Goal: Information Seeking & Learning: Learn about a topic

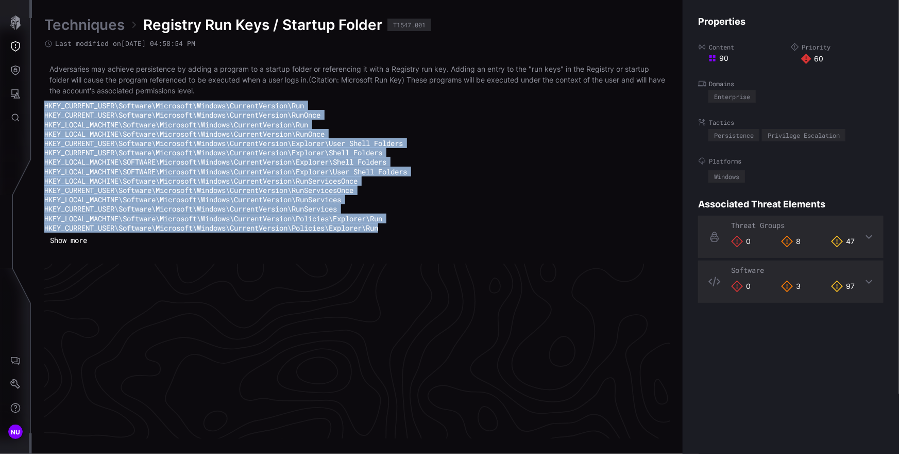
scroll to position [2239, 463]
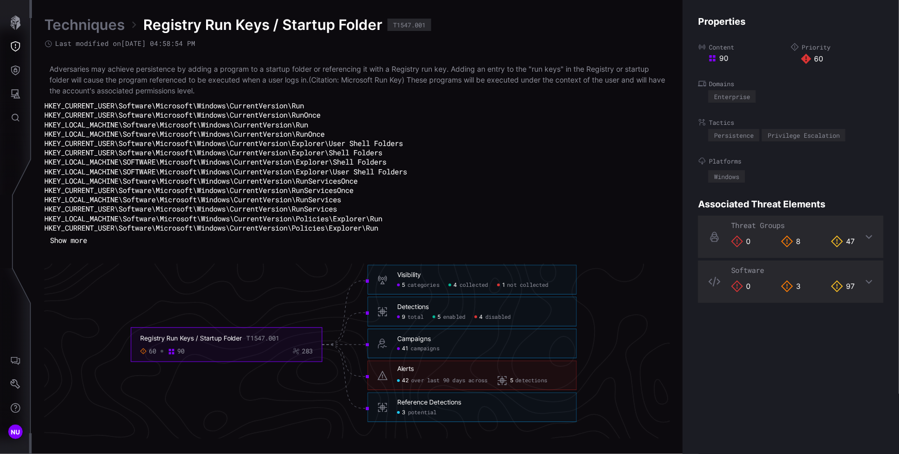
click at [510, 81] on p "Adversaries may achieve persistence by adding a program to a startup folder or …" at bounding box center [357, 79] width 616 height 32
click at [802, 361] on div "Properties Content 90 Priority 60 Domains Enterprise Tactics Persistence Privil…" at bounding box center [791, 227] width 216 height 454
click at [95, 255] on div "Techniques Registry Run Keys / Startup Folder T1547.001 Last modified on [DATE]…" at bounding box center [357, 226] width 626 height 423
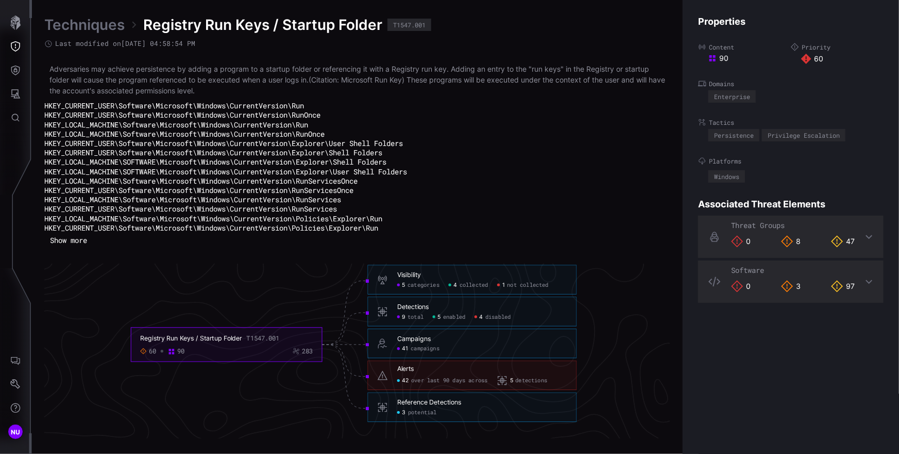
click at [79, 248] on button "Show more" at bounding box center [68, 239] width 48 height 15
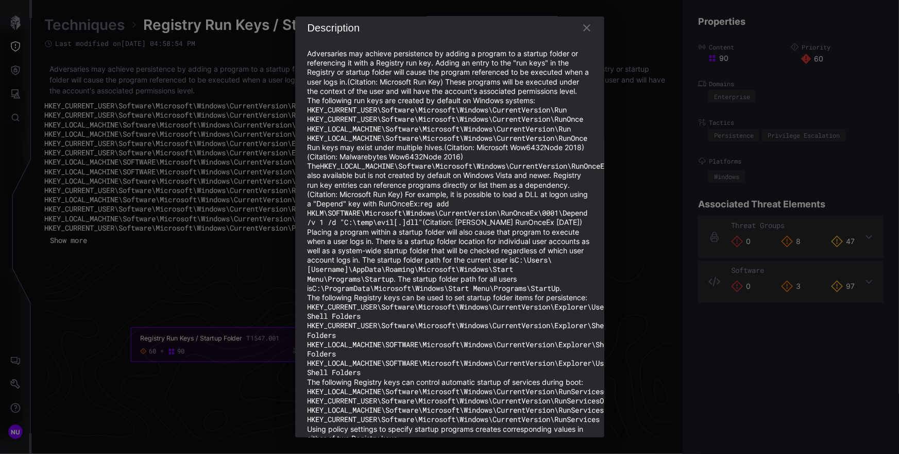
scroll to position [0, 0]
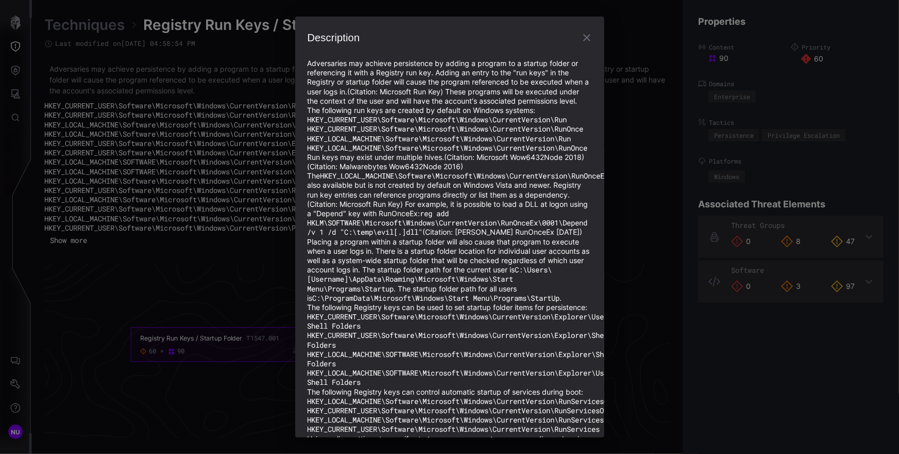
click at [238, 270] on div "Description Adversaries may achieve persistence by adding a program to a startu…" at bounding box center [449, 227] width 899 height 454
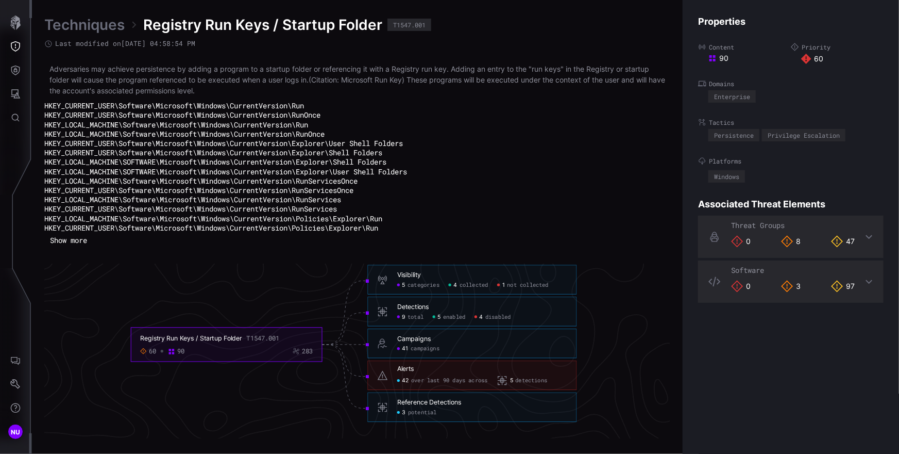
click at [425, 289] on span "categories" at bounding box center [424, 284] width 32 height 7
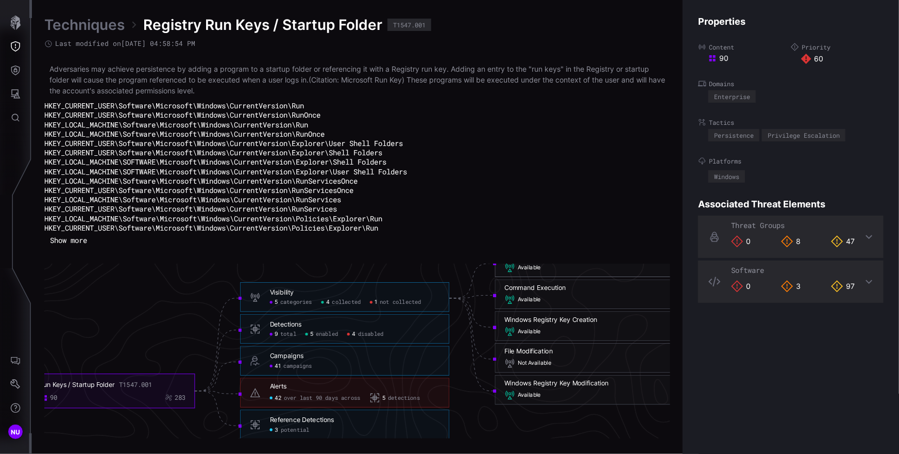
click at [520, 271] on span "Available" at bounding box center [529, 267] width 23 height 7
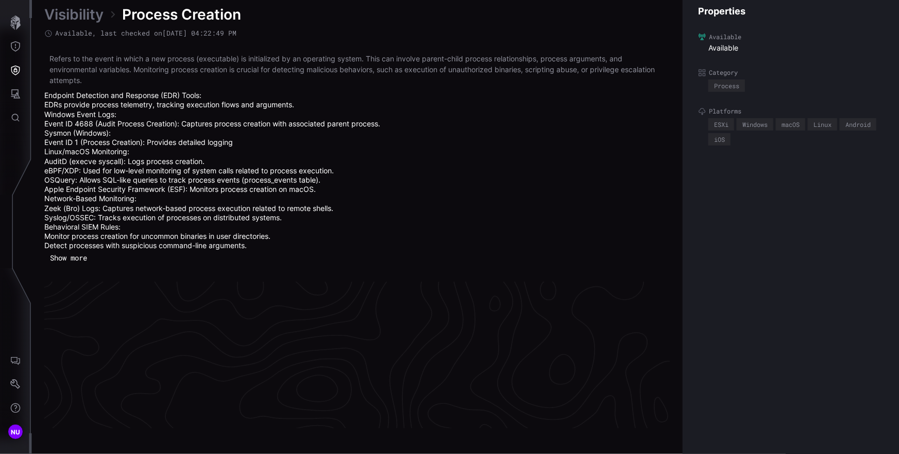
scroll to position [2249, 463]
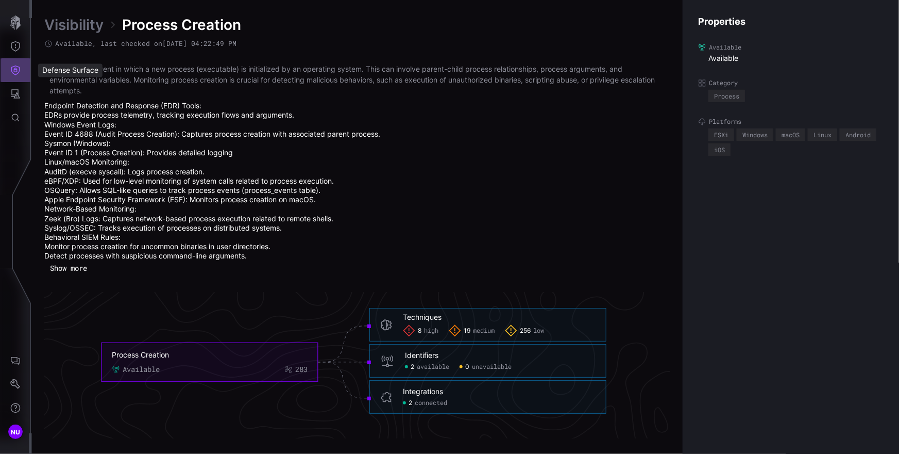
click at [17, 76] on button "Defense Surface" at bounding box center [16, 70] width 30 height 24
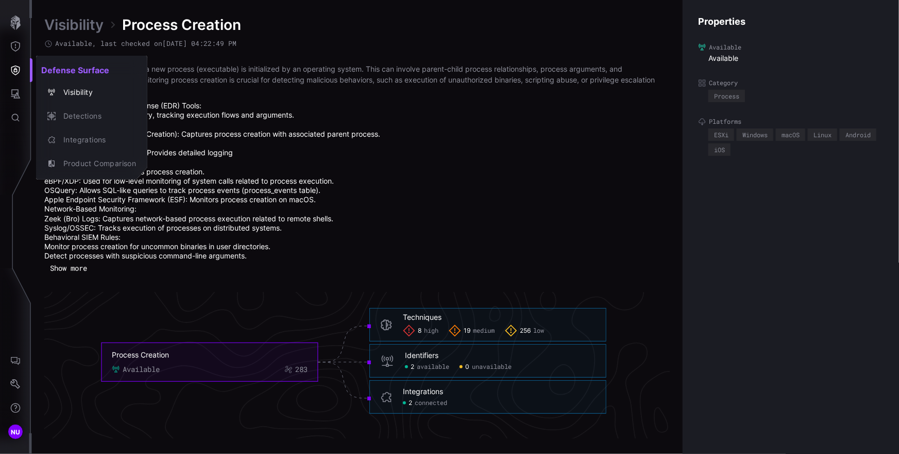
click at [447, 201] on div at bounding box center [449, 227] width 899 height 454
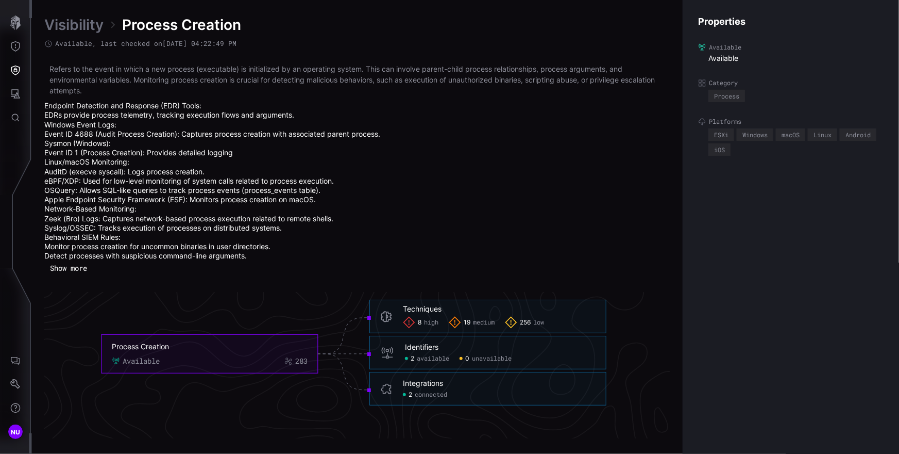
scroll to position [2255, 463]
click at [10, 389] on icon "Settings" at bounding box center [15, 384] width 10 height 10
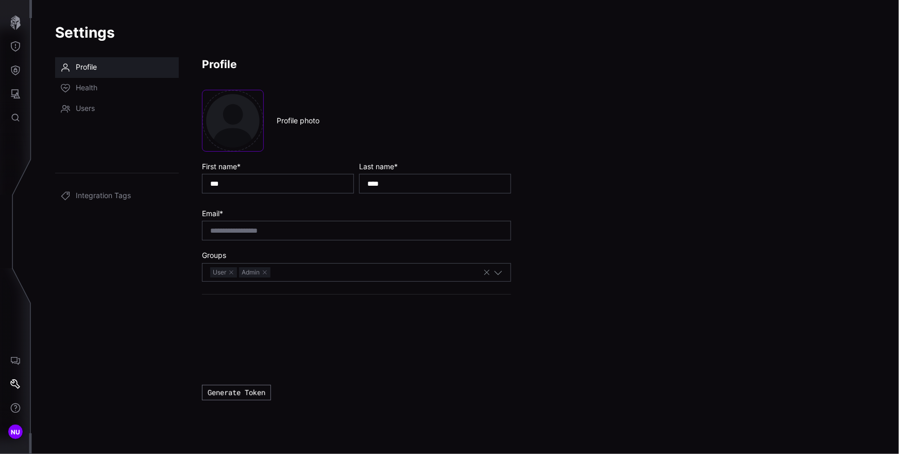
click at [81, 147] on span "API" at bounding box center [81, 150] width 11 height 10
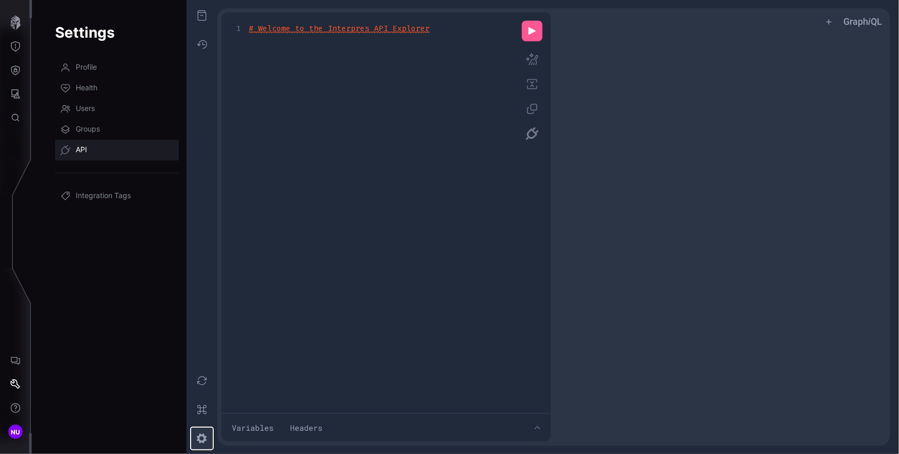
click at [203, 440] on button "z ee icon" at bounding box center [202, 438] width 23 height 23
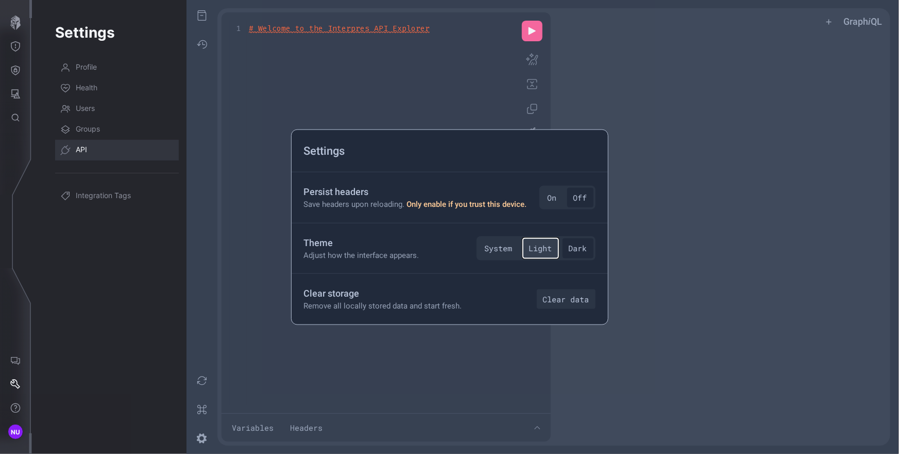
click at [542, 249] on button "Light" at bounding box center [541, 248] width 36 height 20
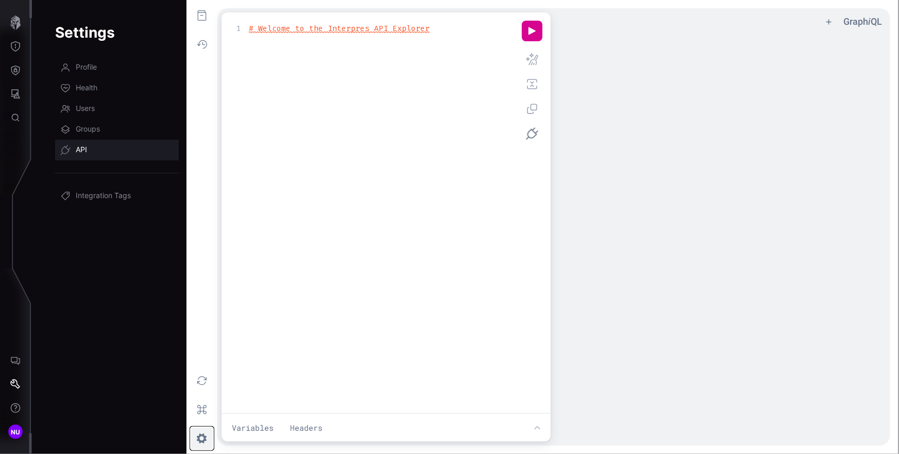
click at [204, 437] on button "z ee icon" at bounding box center [202, 438] width 23 height 23
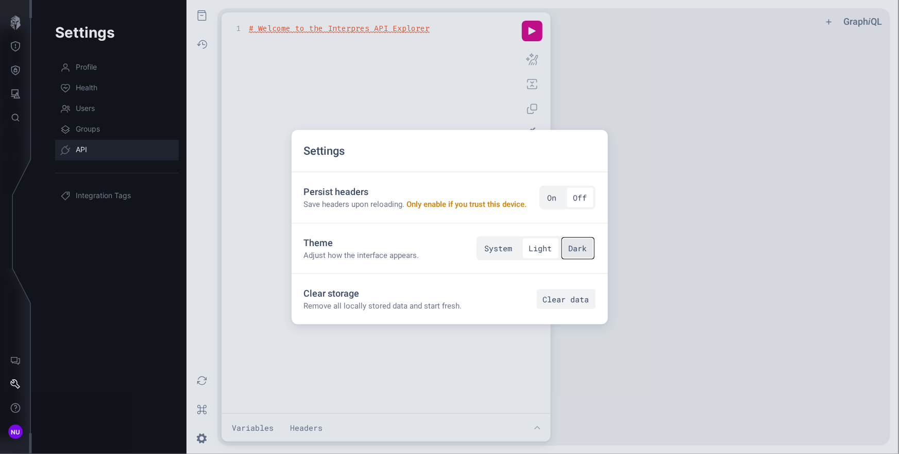
click at [585, 247] on button "Dark" at bounding box center [578, 248] width 31 height 20
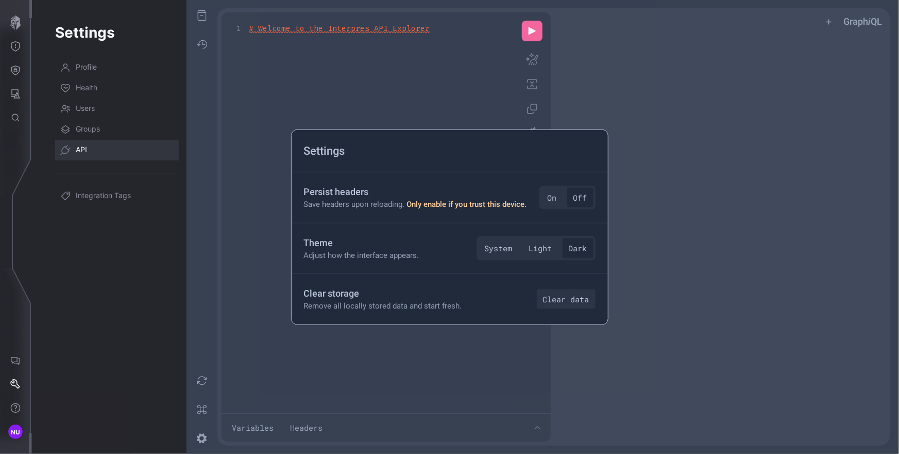
drag, startPoint x: 757, startPoint y: 157, endPoint x: 739, endPoint y: 156, distance: 17.6
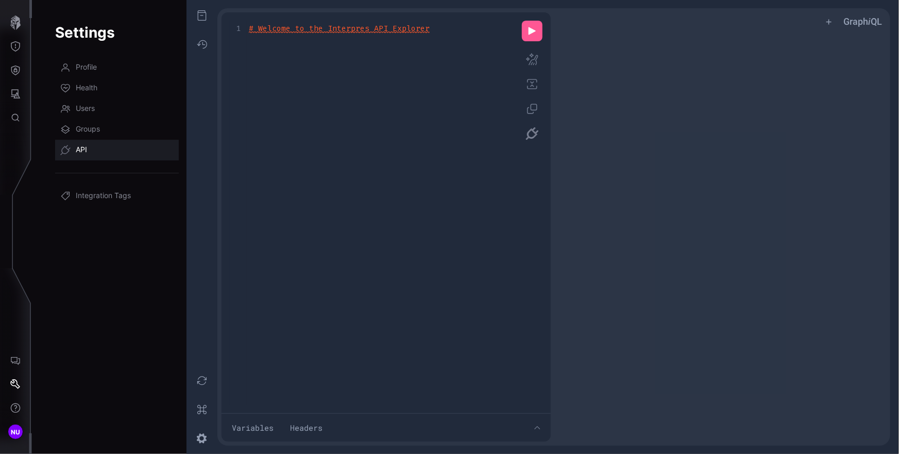
click at [87, 146] on link "API" at bounding box center [117, 150] width 124 height 21
click at [23, 44] on button "Threat Exposure" at bounding box center [16, 47] width 30 height 24
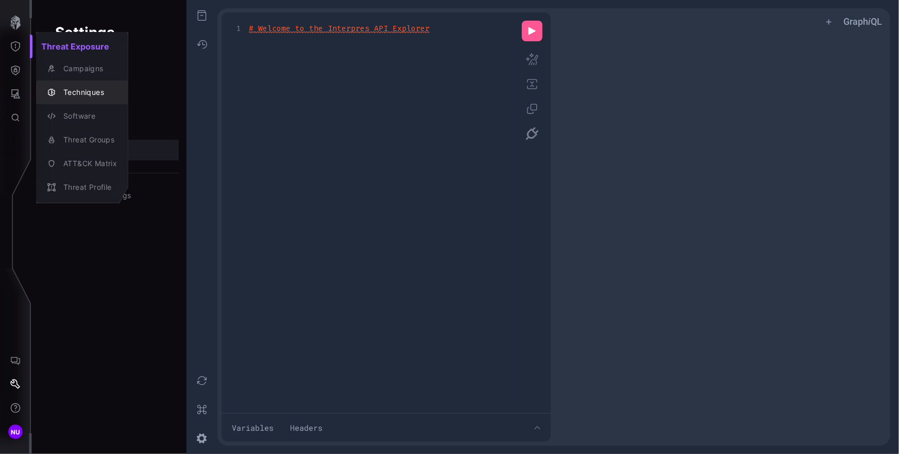
click at [88, 98] on div "Techniques" at bounding box center [87, 92] width 59 height 13
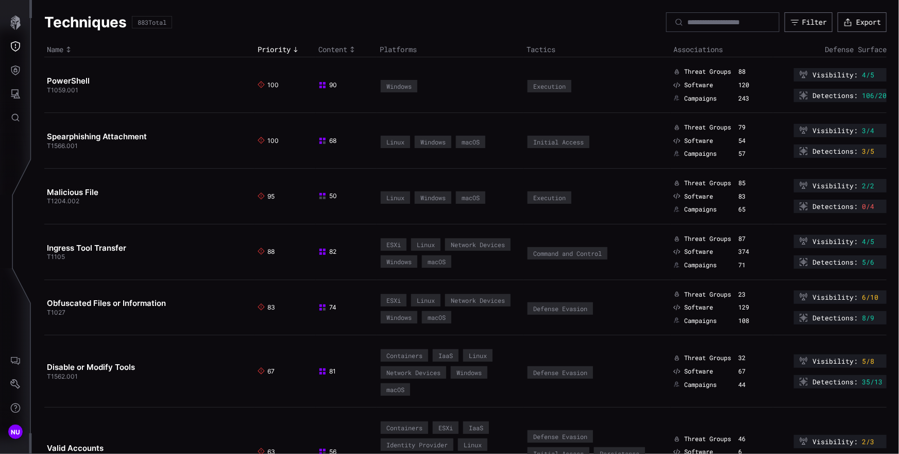
click at [111, 128] on td "Spearphishing Attachment T1566.001" at bounding box center [149, 141] width 211 height 56
click at [197, 143] on td "Spearphishing Attachment T1566.001" at bounding box center [149, 141] width 211 height 56
click at [159, 135] on h2 "Spearphishing Attachment" at bounding box center [146, 136] width 198 height 10
click at [131, 137] on link "Spearphishing Attachment" at bounding box center [97, 136] width 100 height 10
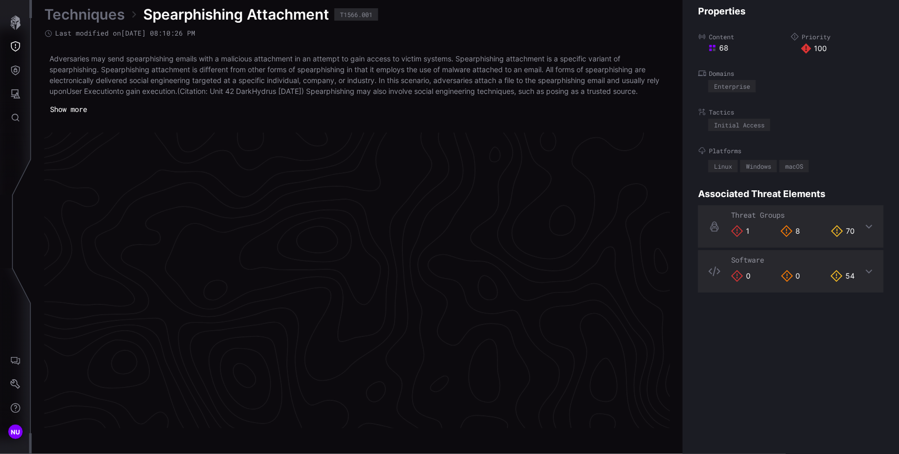
scroll to position [2175, 463]
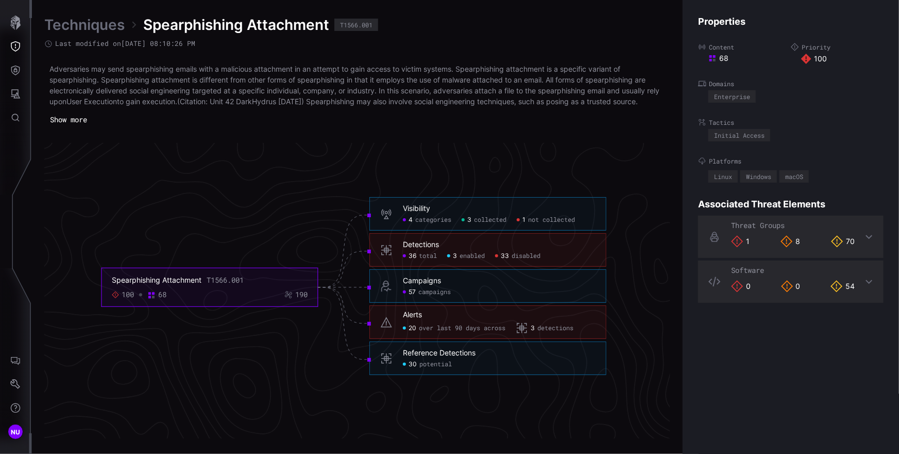
click at [429, 256] on span "total" at bounding box center [428, 256] width 18 height 8
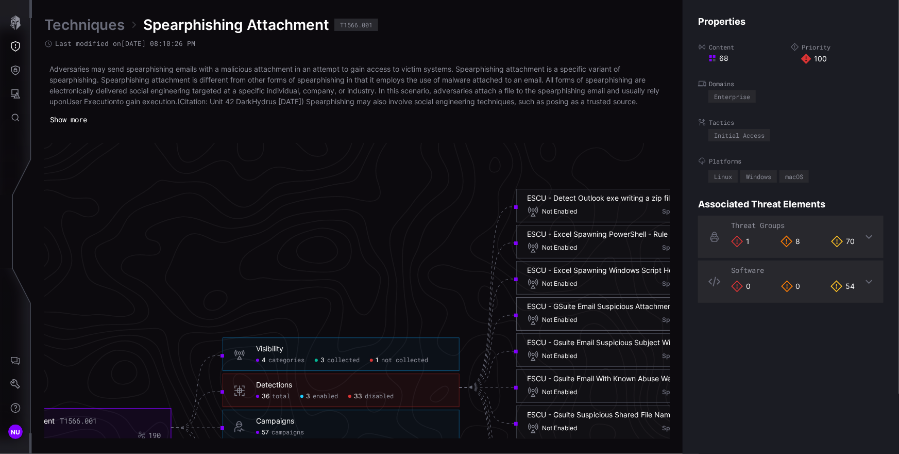
scroll to position [2234, 463]
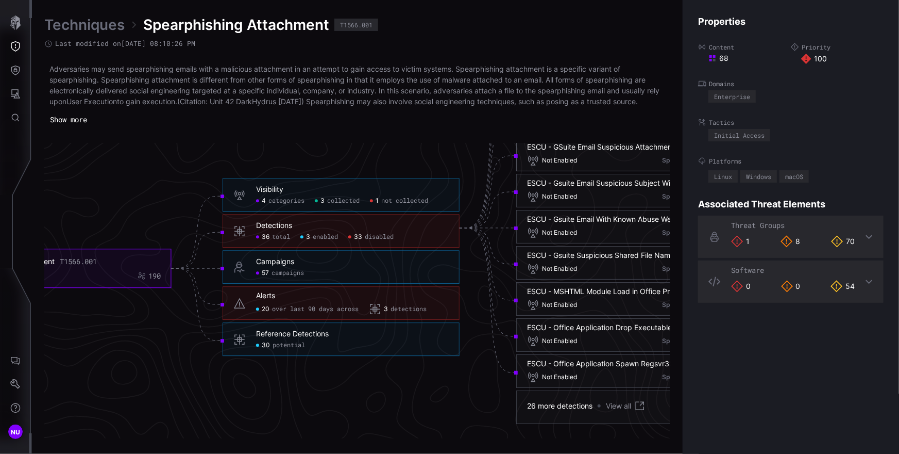
click at [327, 239] on span "enabled" at bounding box center [325, 237] width 25 height 8
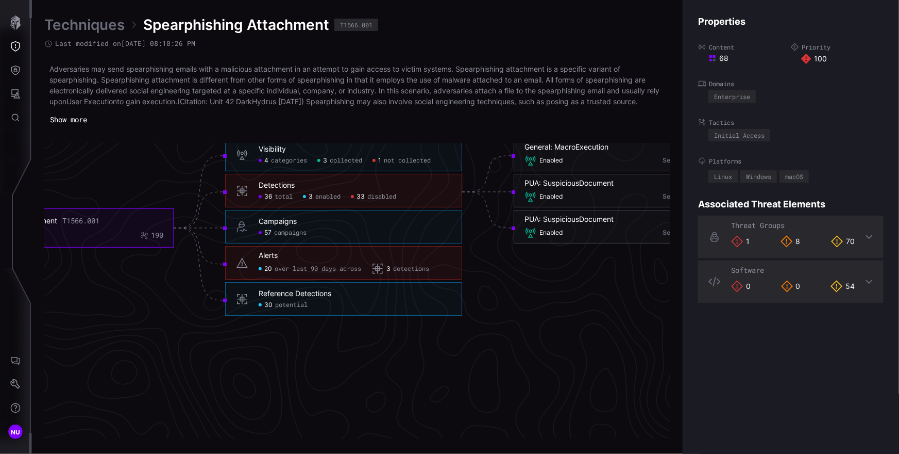
click at [378, 198] on span "disabled" at bounding box center [382, 197] width 29 height 8
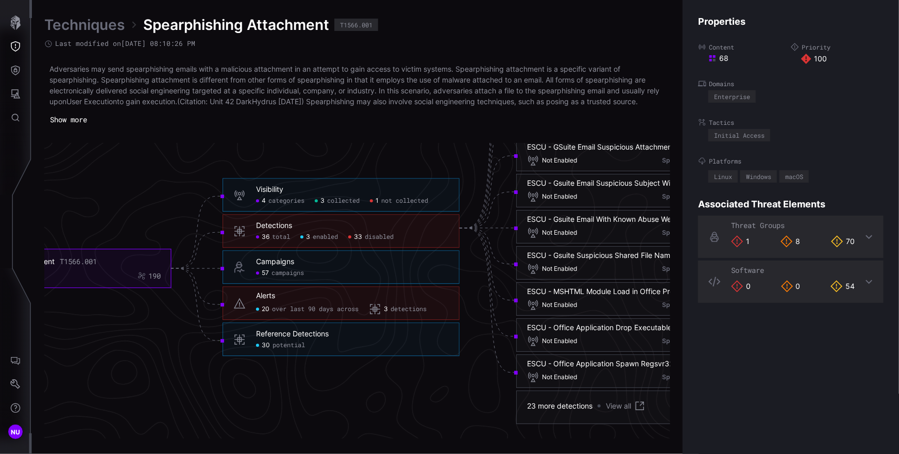
click at [271, 237] on div "36 total" at bounding box center [273, 237] width 34 height 8
click span "total"
click at [311, 236] on div "3 enabled" at bounding box center [320, 237] width 38 height 8
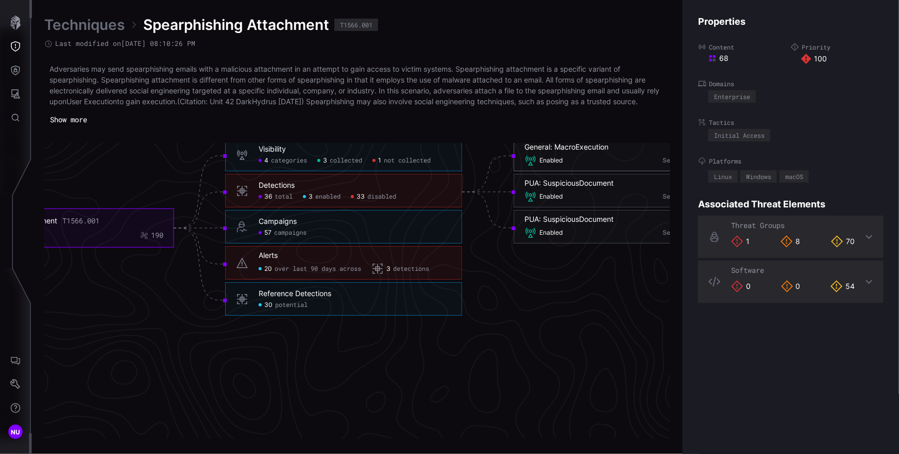
click at [557, 162] on span "Enabled" at bounding box center [551, 161] width 23 height 8
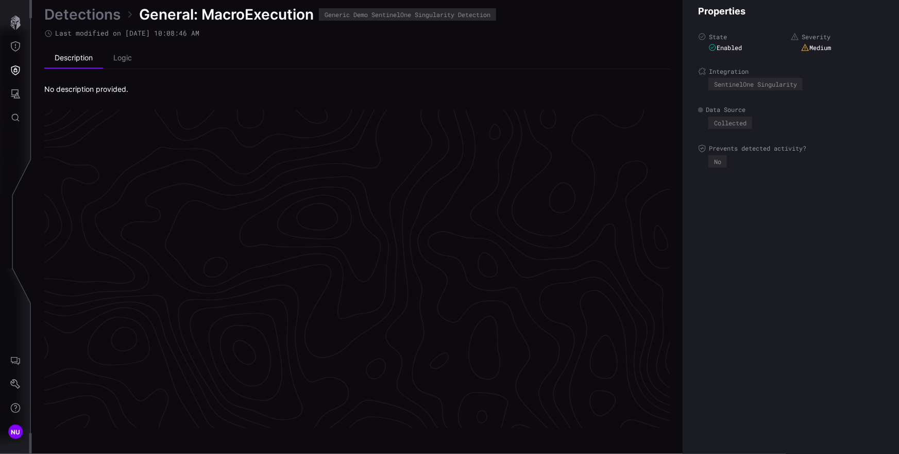
scroll to position [2164, 463]
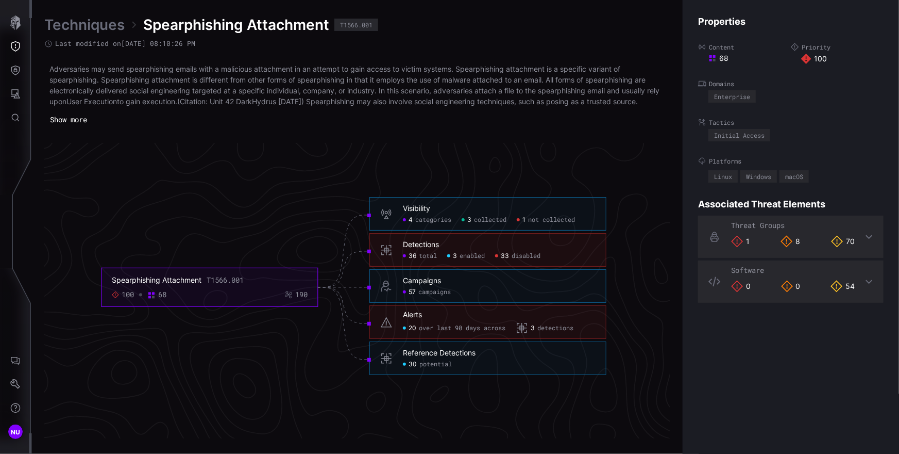
scroll to position [2157, 463]
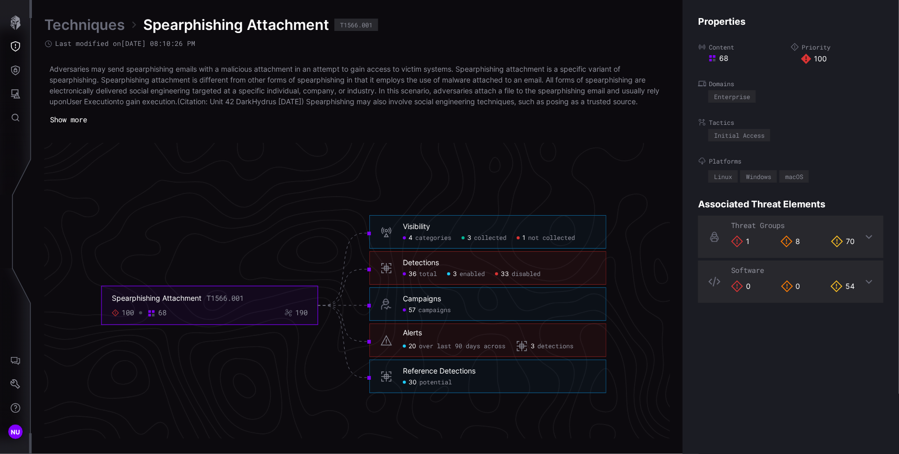
click at [414, 276] on span "36" at bounding box center [413, 274] width 8 height 8
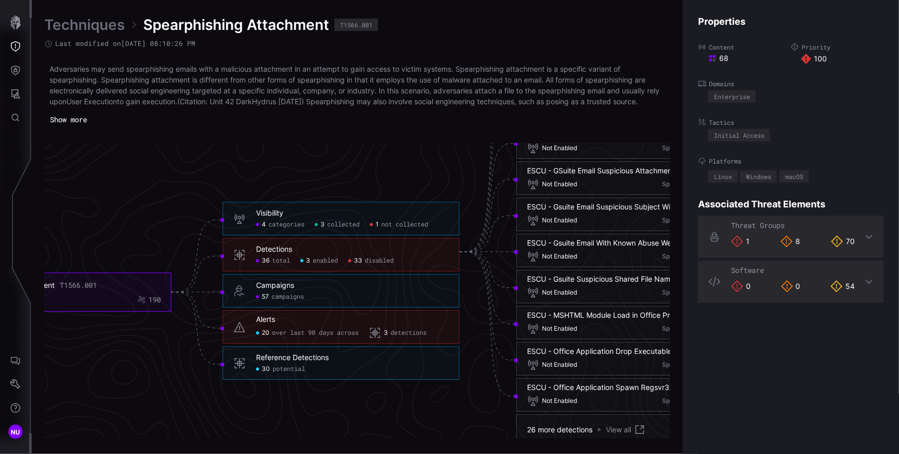
scroll to position [2226, 463]
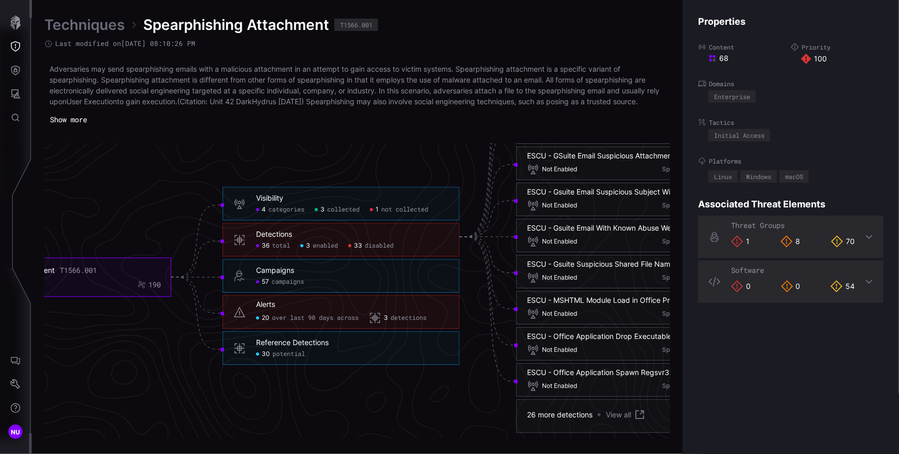
click at [60, 28] on link "Techniques" at bounding box center [84, 24] width 80 height 19
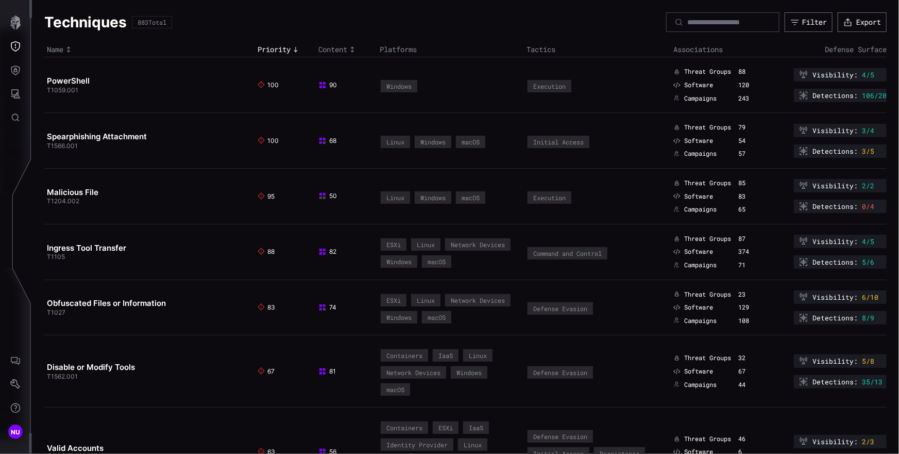
click at [870, 96] on span "106/20" at bounding box center [874, 95] width 25 height 8
click at [799, 96] on icon at bounding box center [803, 95] width 9 height 9
click at [805, 96] on div "Detections : 106/20" at bounding box center [840, 95] width 93 height 13
click at [862, 207] on span "0/4" at bounding box center [868, 206] width 12 height 8
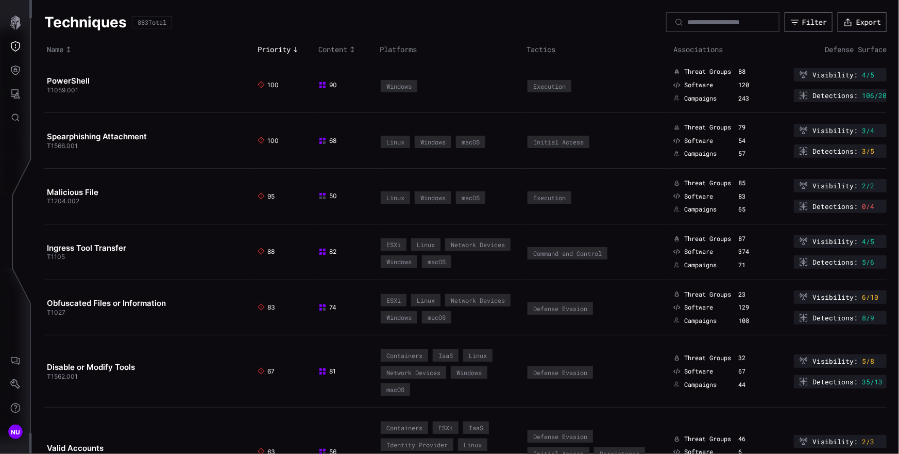
click at [799, 207] on icon at bounding box center [803, 206] width 9 height 9
click at [869, 93] on span "106/20" at bounding box center [874, 95] width 25 height 8
click at [867, 96] on span "106/20" at bounding box center [874, 95] width 25 height 8
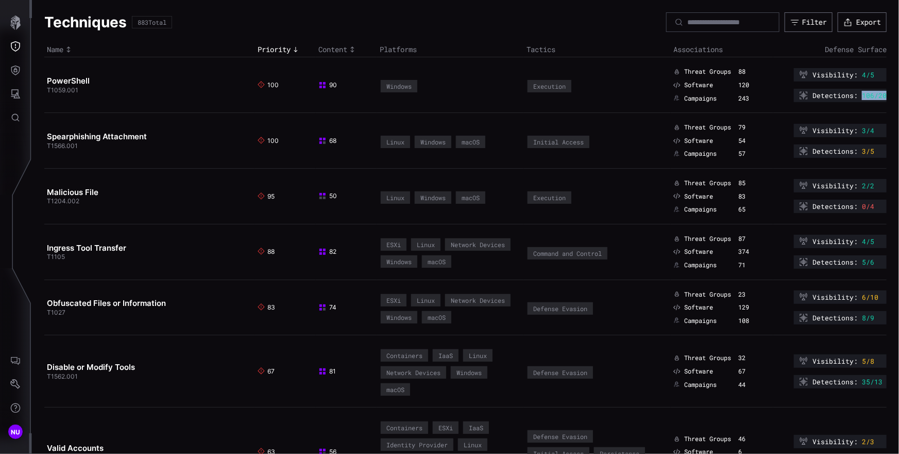
click at [867, 96] on span "106/20" at bounding box center [874, 95] width 25 height 8
click at [877, 96] on span "106/20" at bounding box center [874, 95] width 25 height 8
click at [832, 95] on span "Detections :" at bounding box center [835, 95] width 45 height 8
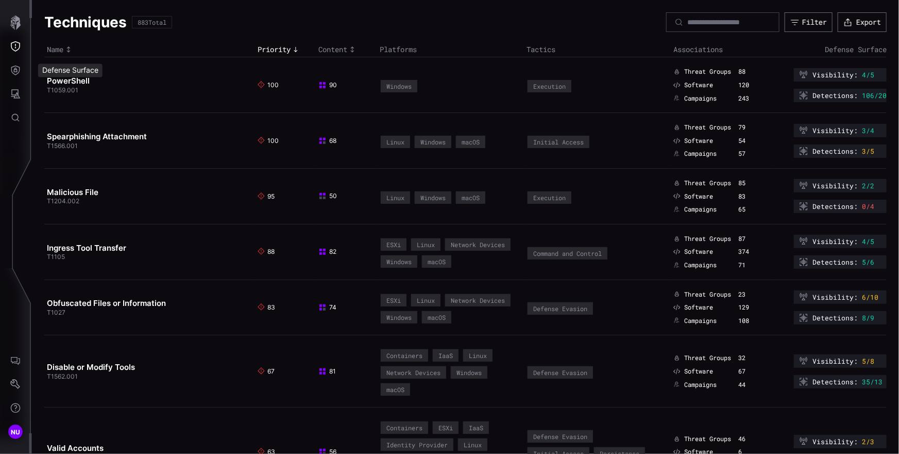
click at [68, 78] on div "Defense Surface" at bounding box center [69, 70] width 75 height 22
click at [71, 88] on span "T1059.001" at bounding box center [62, 90] width 31 height 8
click at [82, 80] on link "PowerShell" at bounding box center [68, 81] width 43 height 10
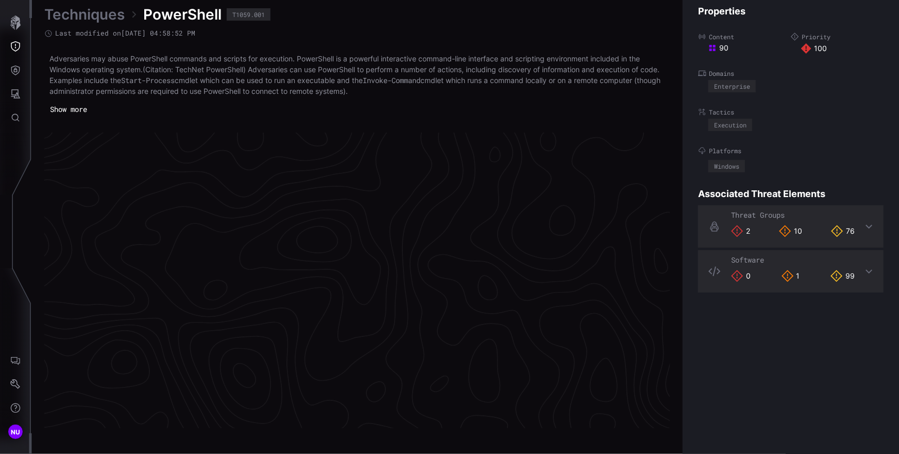
scroll to position [2175, 463]
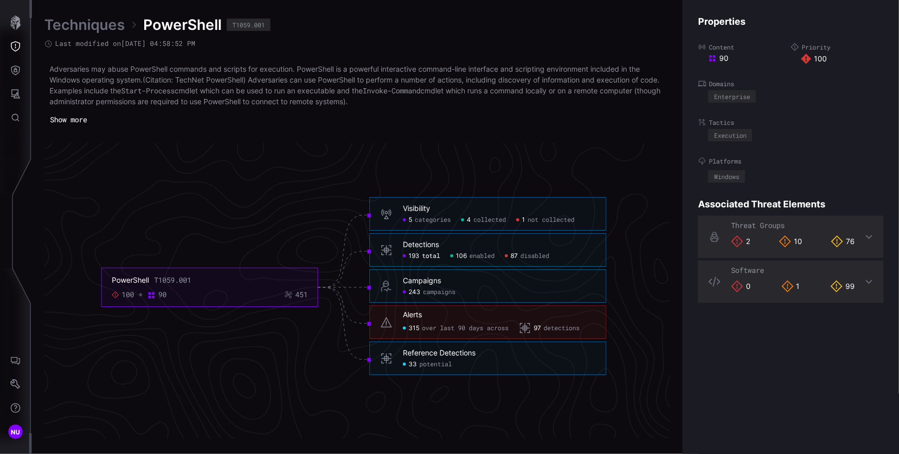
click at [430, 256] on span "total" at bounding box center [431, 256] width 18 height 8
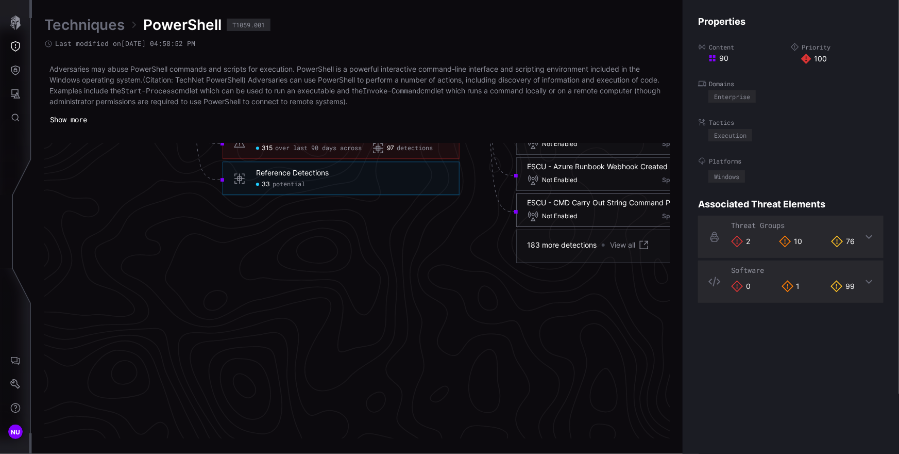
scroll to position [2387, 463]
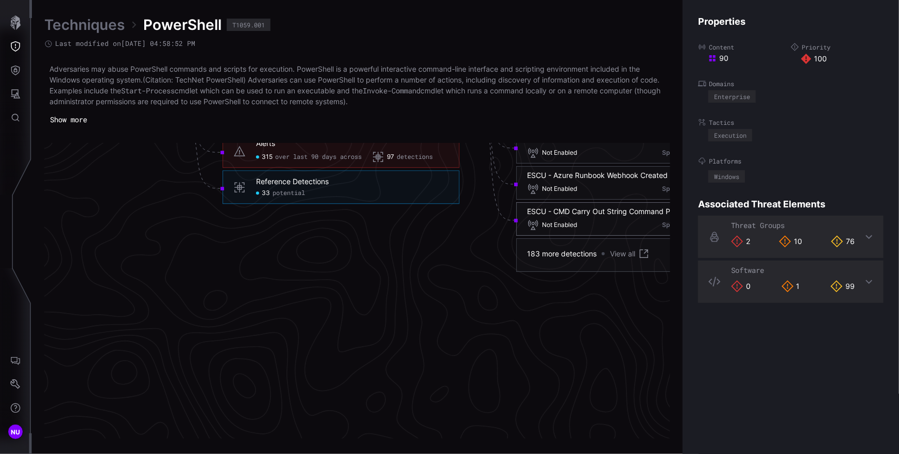
click at [625, 253] on link "View all" at bounding box center [630, 253] width 40 height 12
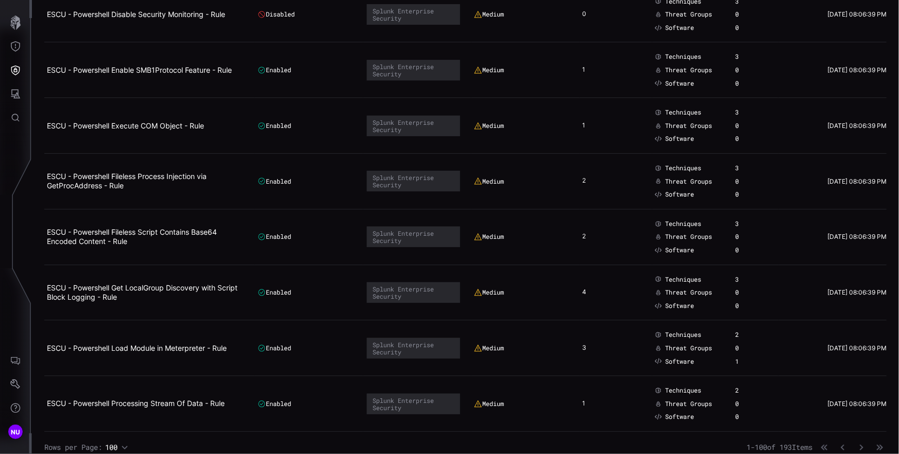
scroll to position [5212, 0]
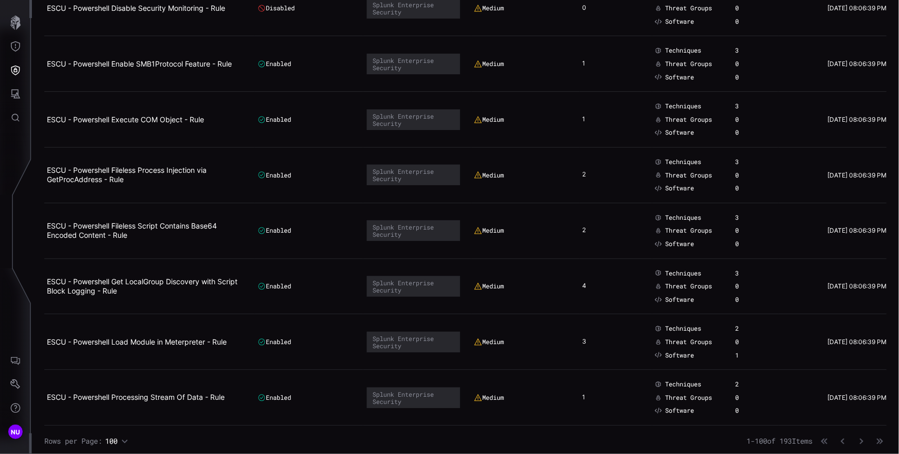
click at [127, 439] on icon "button" at bounding box center [125, 441] width 6 height 4
click at [877, 438] on icon "button" at bounding box center [880, 440] width 7 height 7
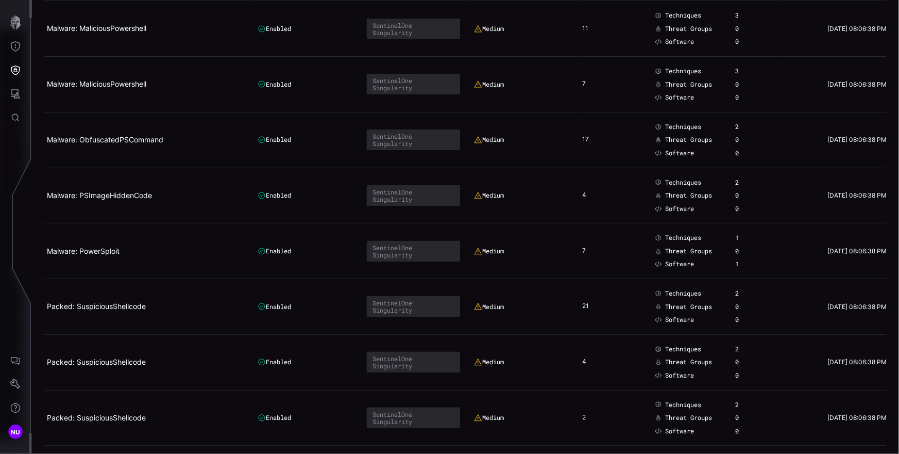
scroll to position [4823, 0]
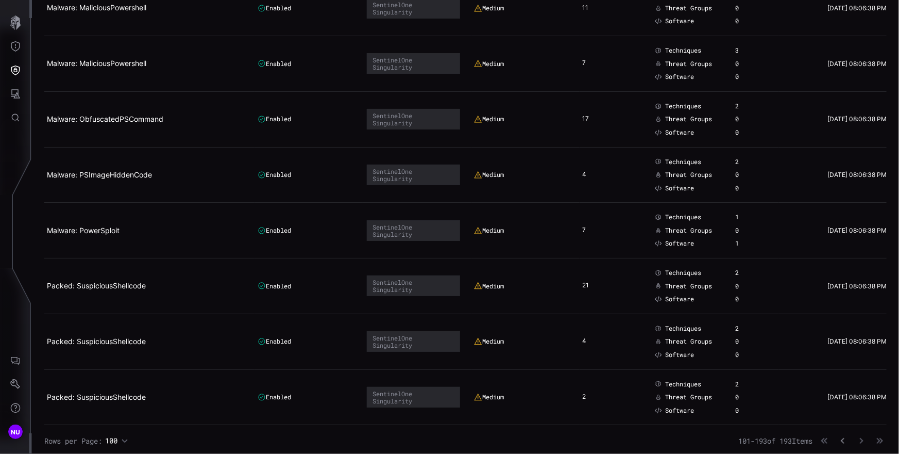
click at [840, 437] on icon "button" at bounding box center [843, 440] width 7 height 7
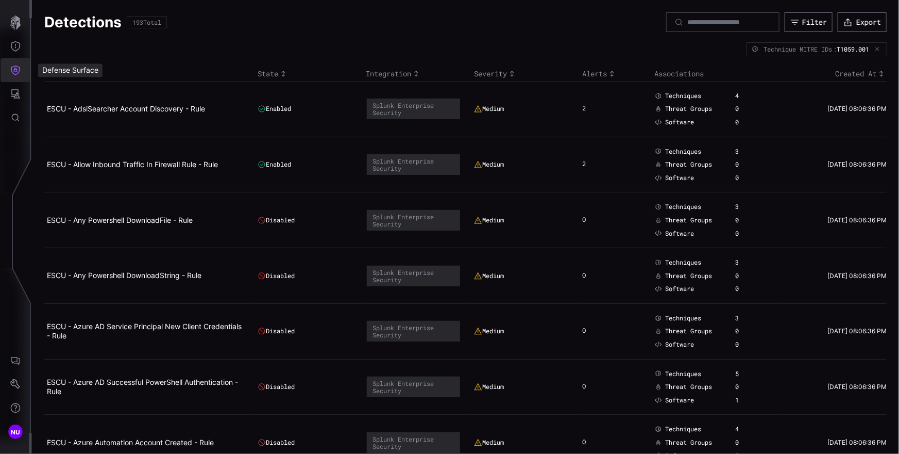
click at [20, 68] on icon "Defense Surface" at bounding box center [15, 70] width 10 height 10
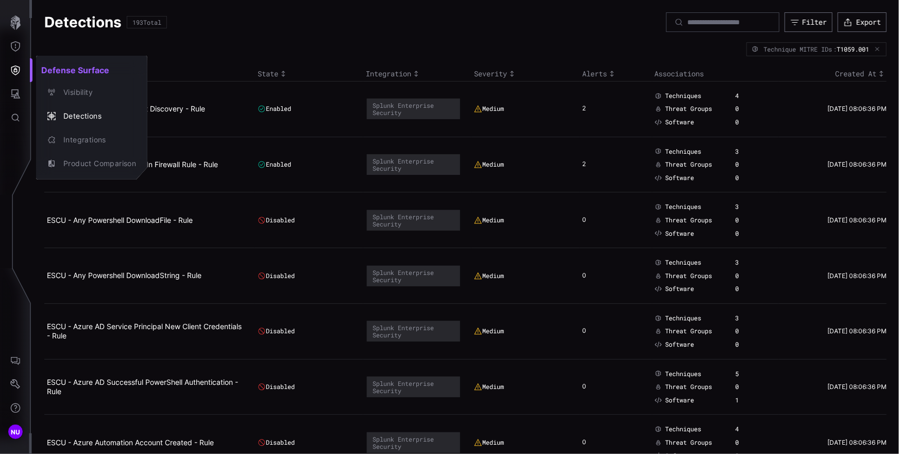
click at [425, 41] on div at bounding box center [449, 227] width 899 height 454
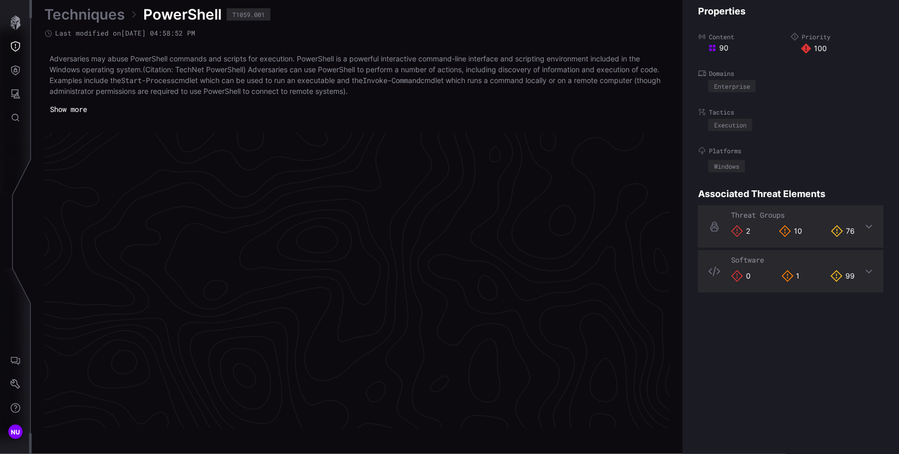
scroll to position [2175, 463]
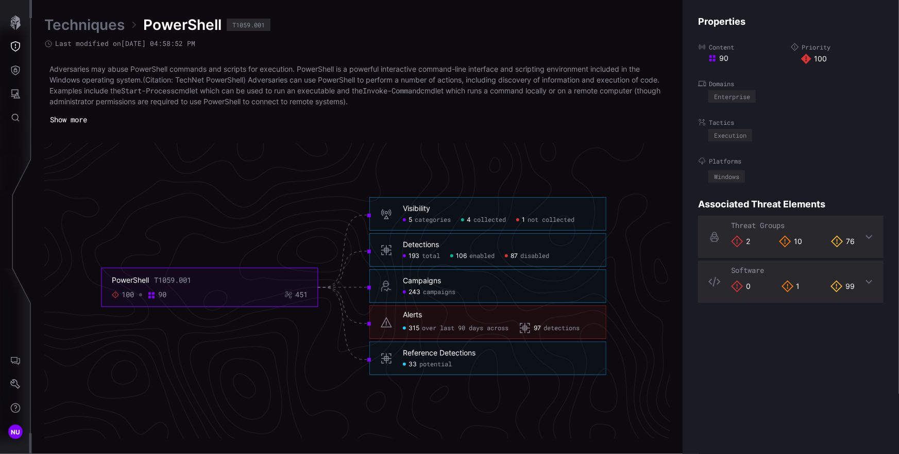
click at [81, 120] on button "Show more" at bounding box center [68, 119] width 48 height 15
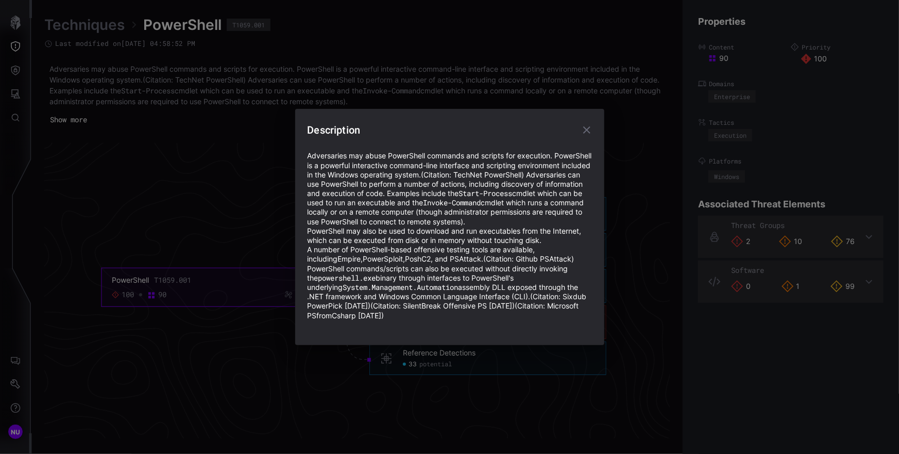
click at [207, 190] on div "Description Adversaries may abuse PowerShell commands and scripts for execution…" at bounding box center [449, 227] width 899 height 454
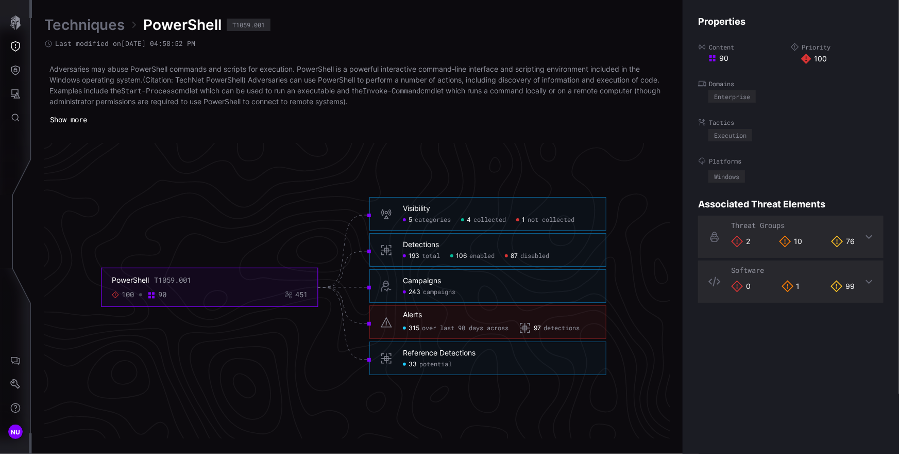
click at [409, 257] on span "193" at bounding box center [414, 256] width 11 height 8
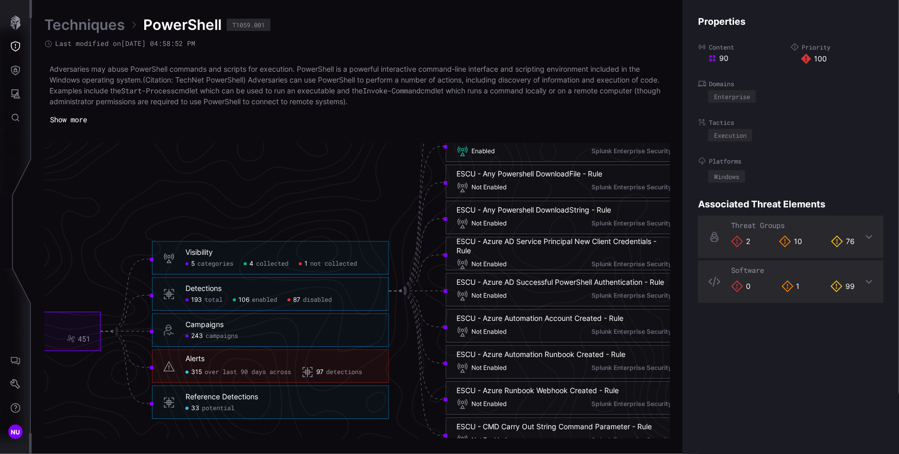
scroll to position [2172, 537]
click at [82, 21] on link "Techniques" at bounding box center [84, 24] width 80 height 19
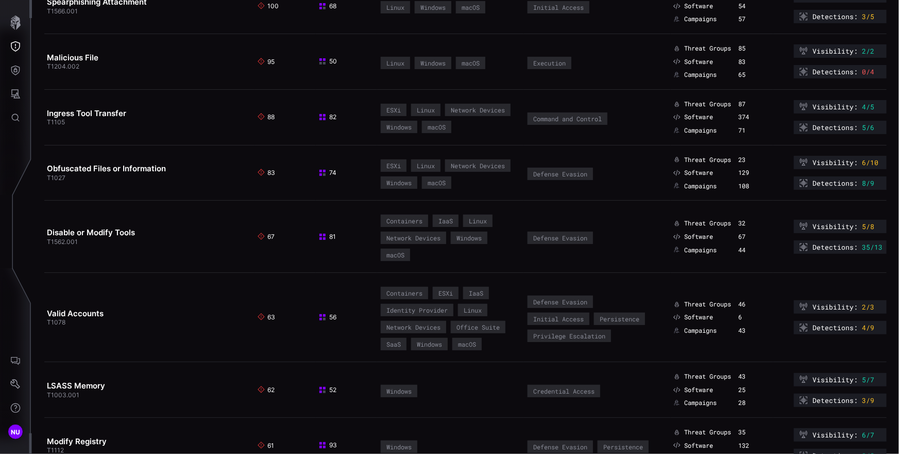
scroll to position [201, 0]
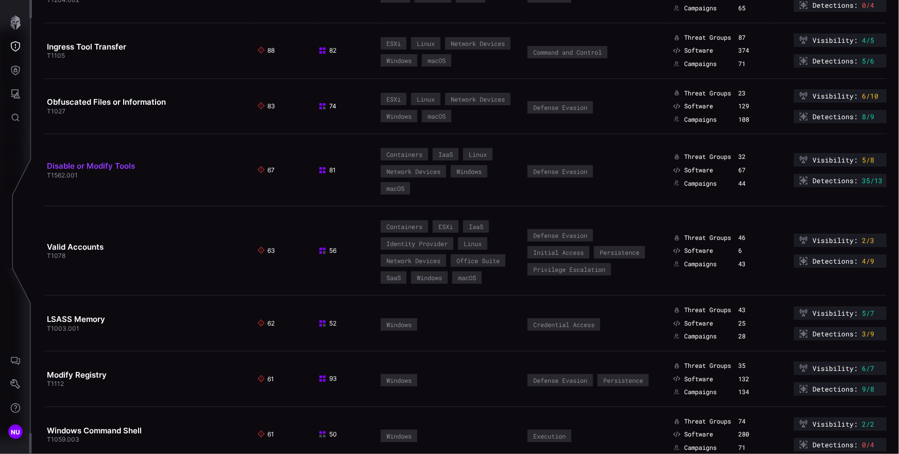
click at [101, 171] on link "Disable or Modify Tools" at bounding box center [91, 166] width 88 height 10
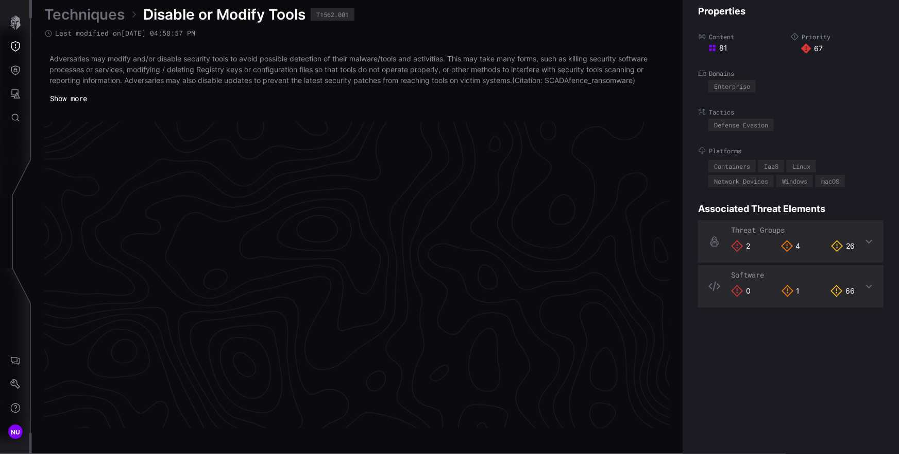
scroll to position [2170, 463]
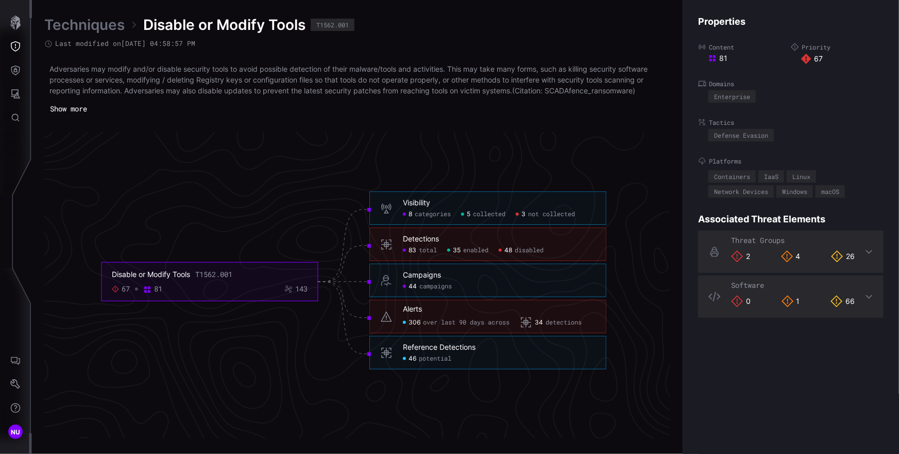
click at [77, 27] on link "Techniques" at bounding box center [84, 24] width 80 height 19
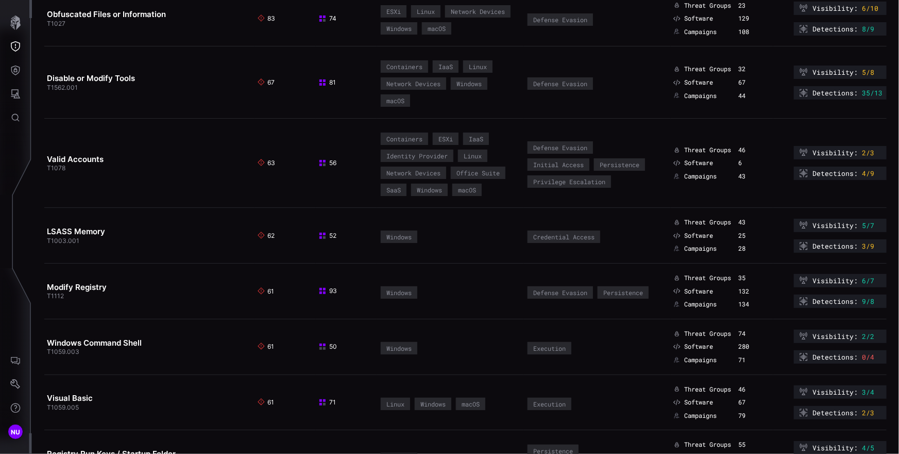
scroll to position [294, 0]
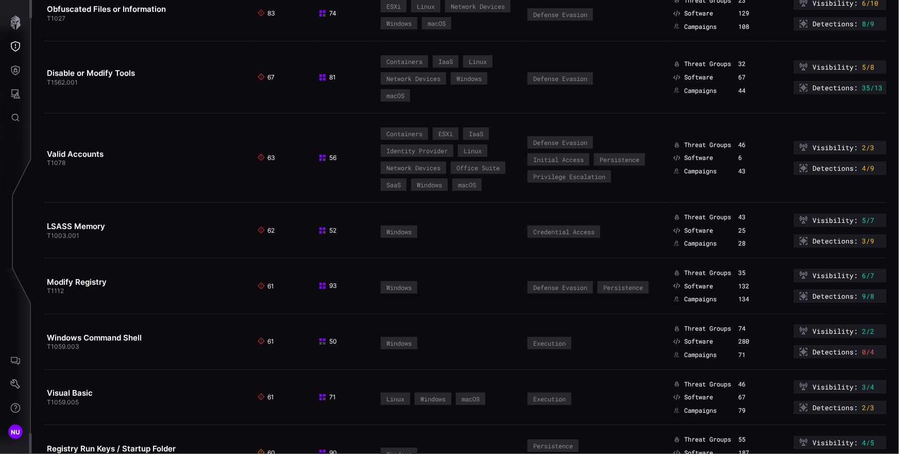
click at [828, 172] on span "Detections :" at bounding box center [835, 168] width 45 height 8
click at [80, 159] on link "Valid Accounts" at bounding box center [75, 154] width 57 height 10
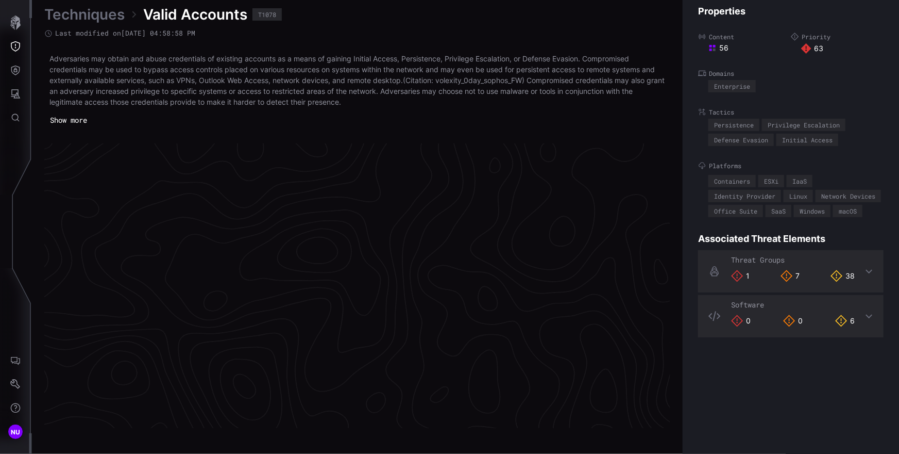
scroll to position [2180, 463]
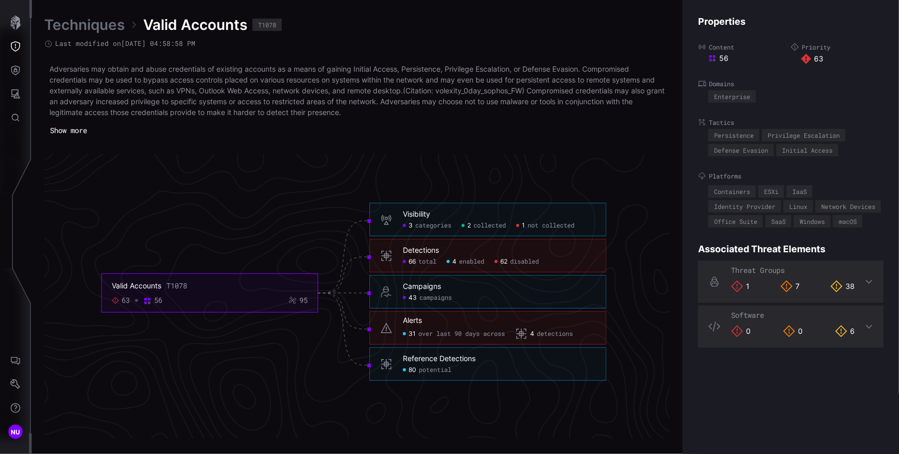
click at [78, 23] on link "Techniques" at bounding box center [84, 24] width 80 height 19
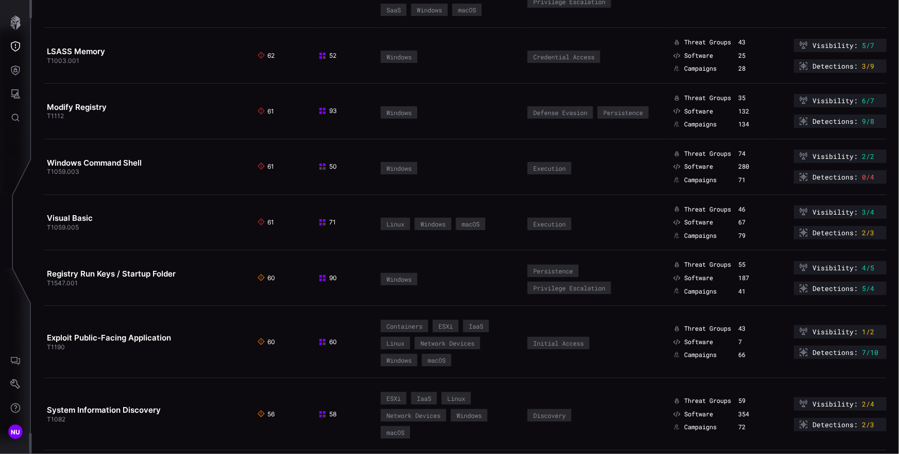
scroll to position [488, 0]
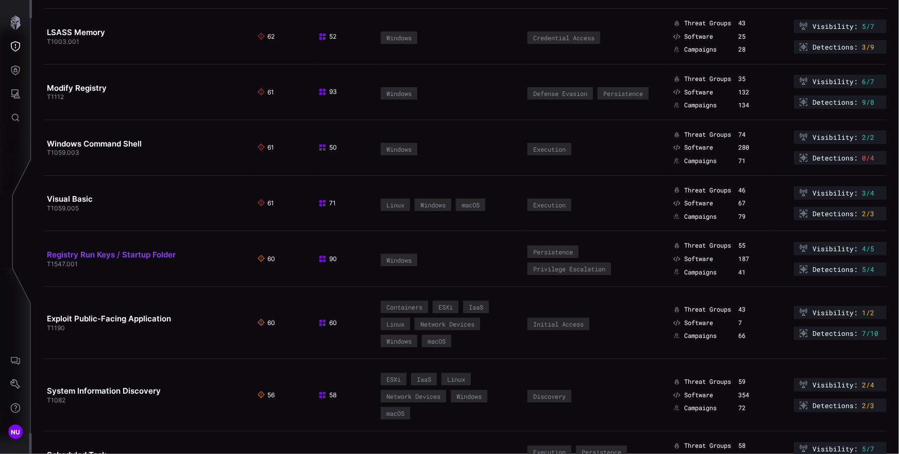
click at [139, 259] on link "Registry Run Keys / Startup Folder" at bounding box center [111, 254] width 129 height 10
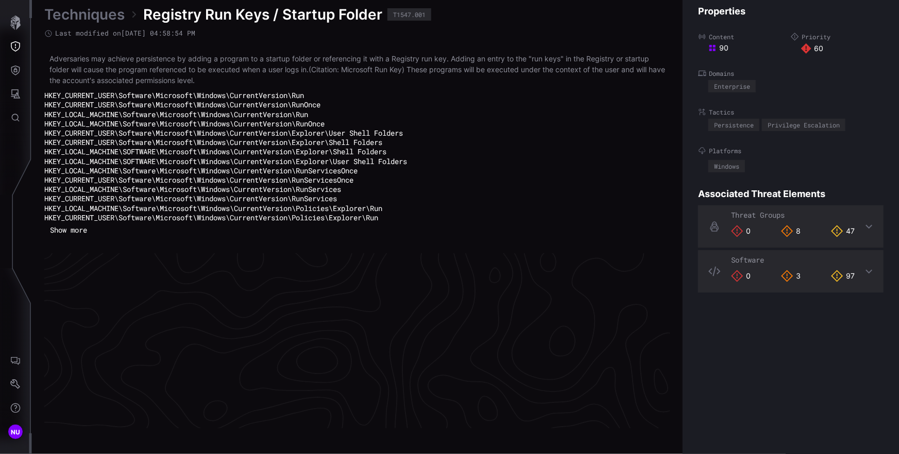
scroll to position [2239, 463]
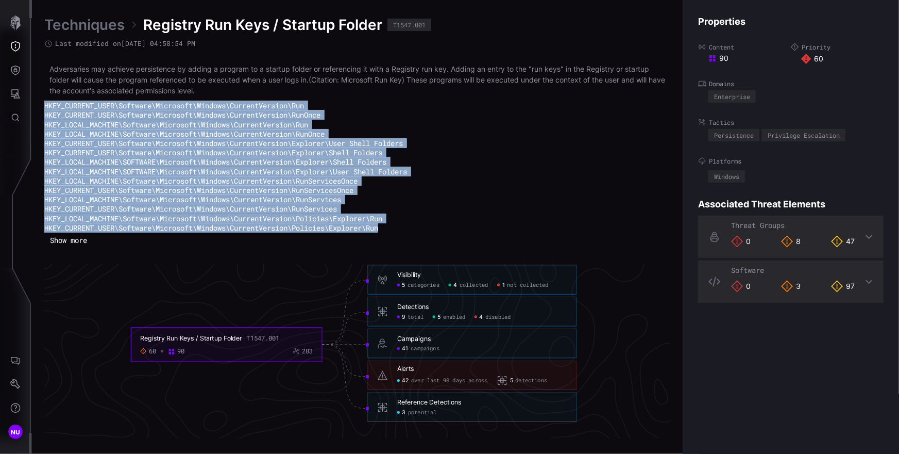
drag, startPoint x: 45, startPoint y: 105, endPoint x: 429, endPoint y: 233, distance: 405.5
click at [429, 232] on div "Adversaries may achieve persistence by adding a program to a startup folder or …" at bounding box center [357, 147] width 626 height 169
click at [422, 232] on li "HKEY_CURRENT_USER\Software\Microsoft\Windows\CurrentVersion\Policies\Explorer\R…" at bounding box center [357, 227] width 626 height 9
drag, startPoint x: 416, startPoint y: 236, endPoint x: 39, endPoint y: 108, distance: 398.5
click at [39, 108] on div "Techniques Registry Run Keys / Startup Folder T1547.001 Last modified on [DATE]…" at bounding box center [465, 227] width 867 height 454
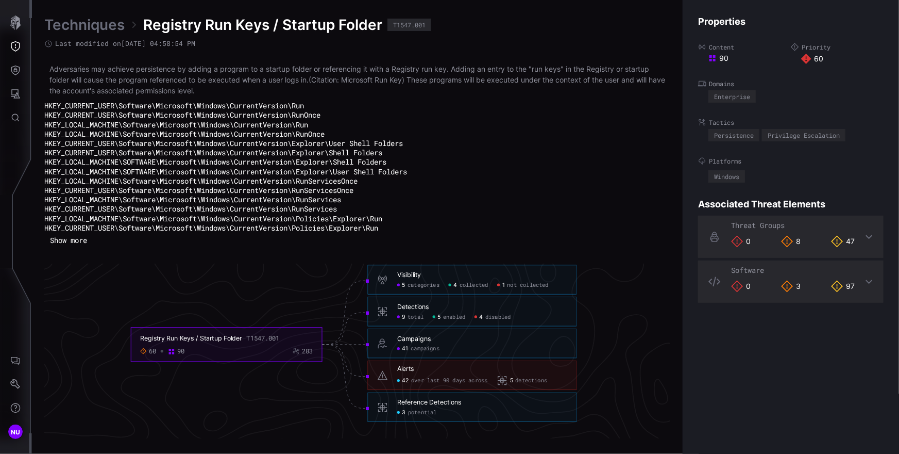
click at [158, 80] on p "Adversaries may achieve persistence by adding a program to a startup folder or …" at bounding box center [357, 79] width 616 height 32
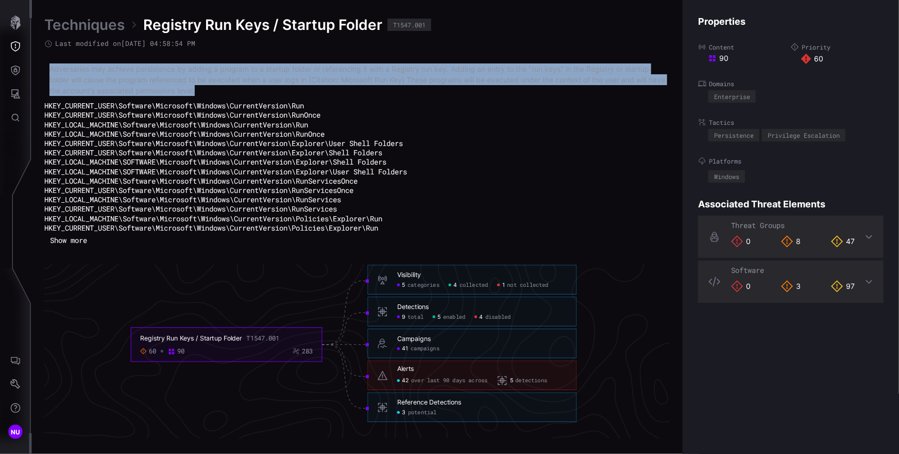
drag, startPoint x: 48, startPoint y: 66, endPoint x: 243, endPoint y: 89, distance: 196.2
click at [243, 89] on div "Adversaries may achieve persistence by adding a program to a startup folder or …" at bounding box center [357, 147] width 626 height 169
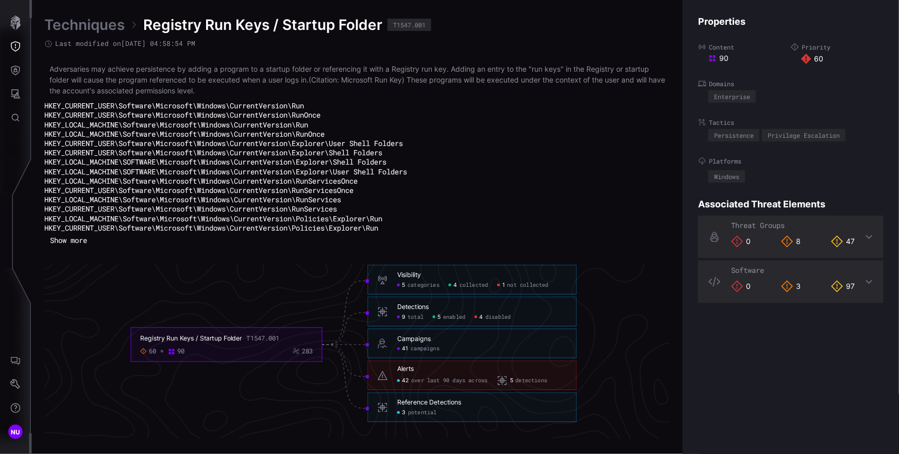
click at [140, 108] on code "HKEY_CURRENT_USER\Software\Microsoft\Windows\CurrentVersion\Run" at bounding box center [174, 106] width 260 height 10
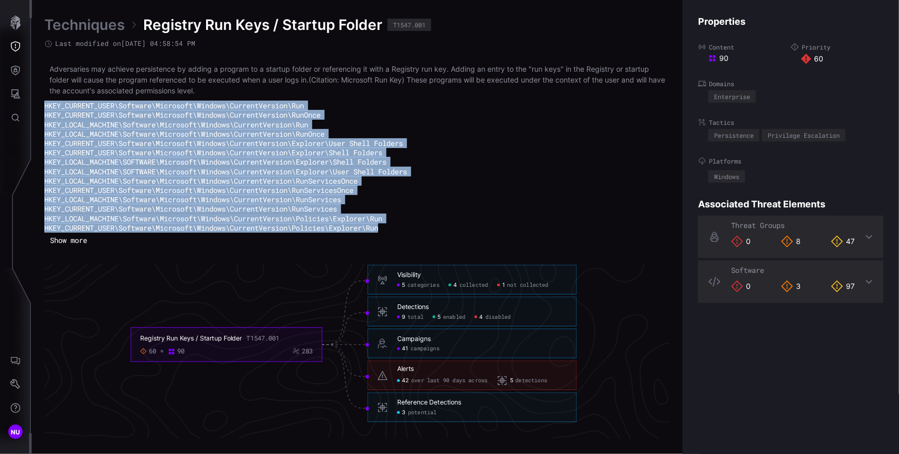
drag, startPoint x: 399, startPoint y: 235, endPoint x: 44, endPoint y: 107, distance: 377.1
click at [44, 107] on div "Adversaries may achieve persistence by adding a program to a startup folder or …" at bounding box center [357, 147] width 626 height 169
click at [172, 124] on code "HKEY_LOCAL_MACHINE\Software\Microsoft\Windows\CurrentVersion\Run" at bounding box center [176, 125] width 264 height 10
drag, startPoint x: 44, startPoint y: 103, endPoint x: 439, endPoint y: 230, distance: 414.7
click at [439, 230] on div "Adversaries may achieve persistence by adding a program to a startup folder or …" at bounding box center [357, 147] width 626 height 169
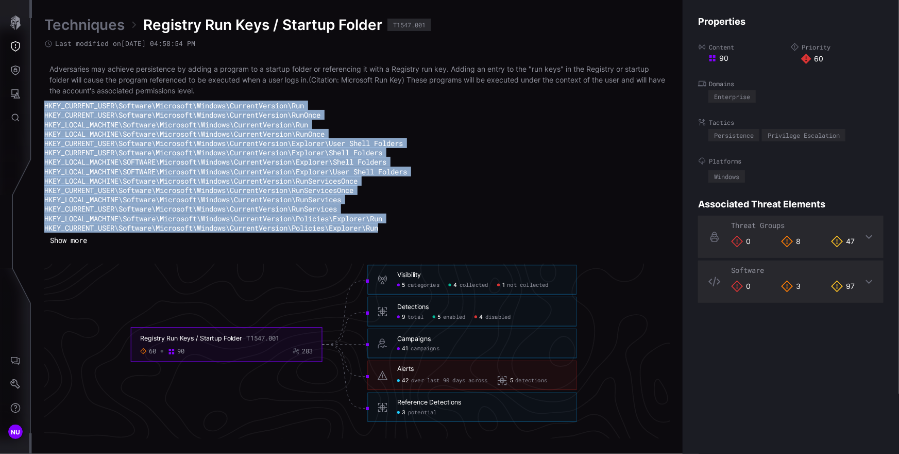
click at [265, 204] on code "HKEY_LOCAL_MACHINE\Software\Microsoft\Windows\CurrentVersion\RunServices" at bounding box center [192, 199] width 297 height 10
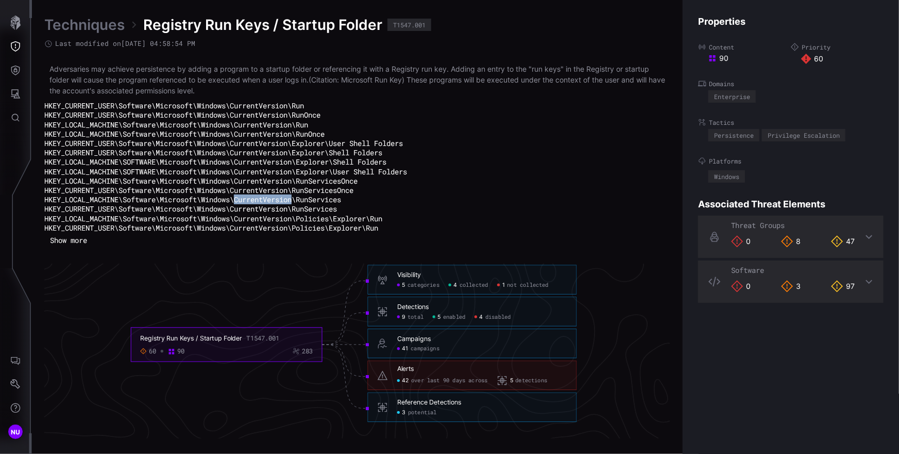
click at [265, 204] on code "HKEY_LOCAL_MACHINE\Software\Microsoft\Windows\CurrentVersion\RunServices" at bounding box center [192, 199] width 297 height 10
click at [200, 93] on p "Adversaries may achieve persistence by adding a program to a startup folder or …" at bounding box center [357, 79] width 616 height 32
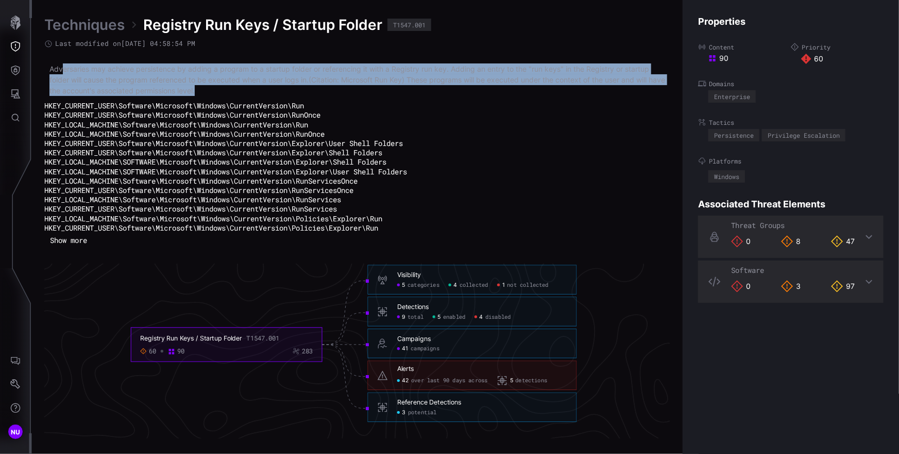
drag, startPoint x: 238, startPoint y: 93, endPoint x: 61, endPoint y: 68, distance: 179.2
click at [61, 64] on p "Adversaries may achieve persistence by adding a program to a startup folder or …" at bounding box center [357, 79] width 616 height 32
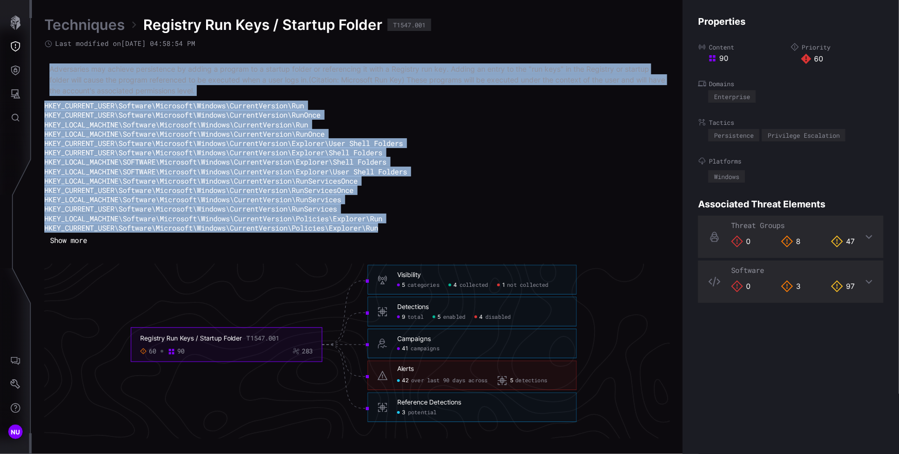
drag, startPoint x: 50, startPoint y: 65, endPoint x: 165, endPoint y: 231, distance: 201.5
click at [422, 232] on div "Adversaries may achieve persistence by adding a program to a startup folder or …" at bounding box center [357, 147] width 626 height 169
click at [75, 247] on button "Show more" at bounding box center [68, 240] width 44 height 14
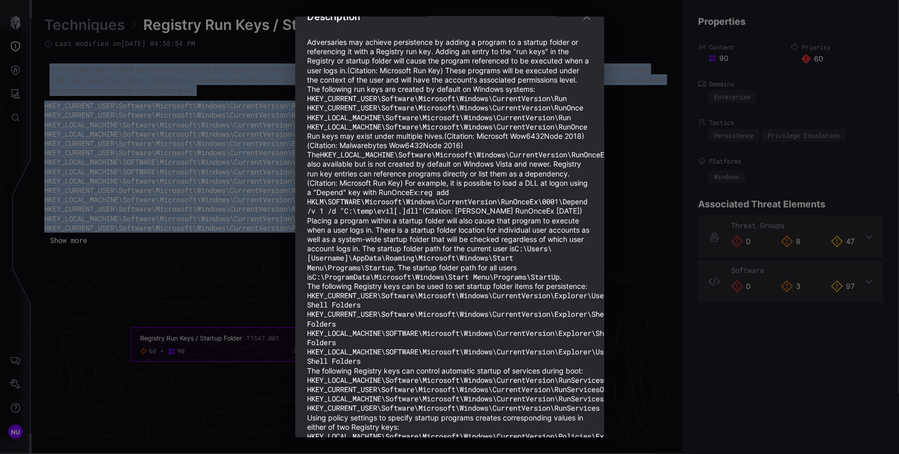
scroll to position [0, 0]
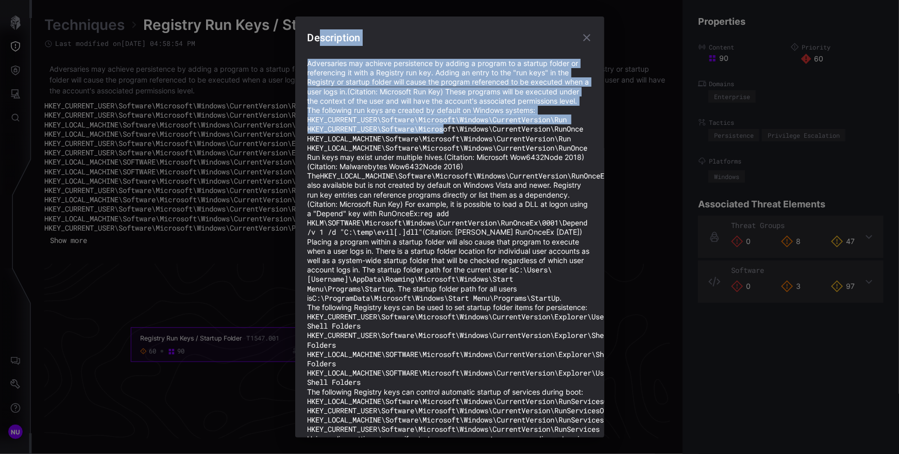
drag, startPoint x: 319, startPoint y: 37, endPoint x: 453, endPoint y: 144, distance: 171.6
click at [452, 141] on div "Description Adversaries may achieve persistence by adding a program to a startu…" at bounding box center [449, 226] width 309 height 421
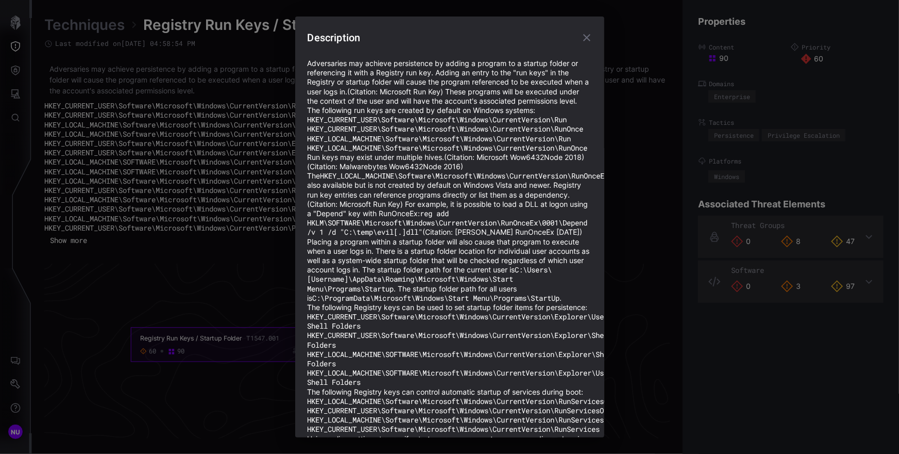
click at [474, 237] on code "reg add HKLM\SOFTWARE\Microsoft\Windows\CurrentVersion\RunOnceEx\0001\Depend /v…" at bounding box center [450, 222] width 285 height 28
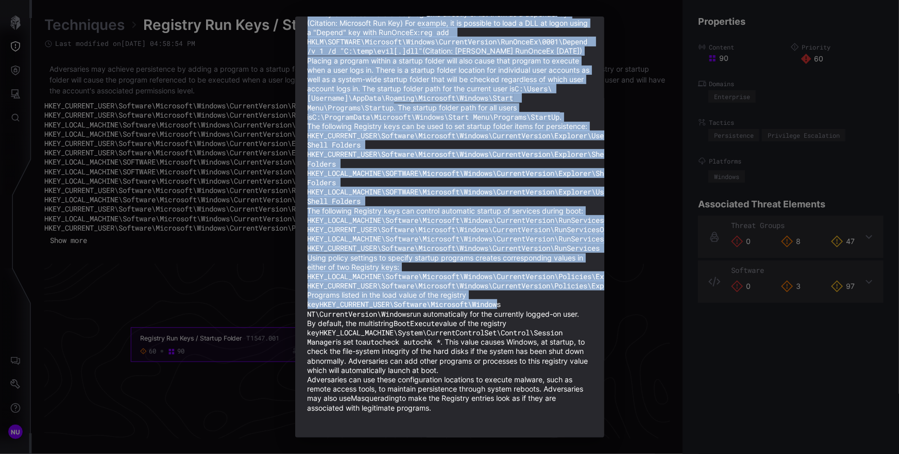
scroll to position [240, 0]
drag, startPoint x: 310, startPoint y: 64, endPoint x: 530, endPoint y: 401, distance: 402.3
click at [530, 402] on div "Adversaries may achieve persistence by adding a program to a startup folder or …" at bounding box center [450, 145] width 285 height 535
copy div "dversaries may achieve persistence by adding a program to a startup folder or r…"
click at [280, 170] on div "Description Adversaries may achieve persistence by adding a program to a startu…" at bounding box center [449, 227] width 899 height 454
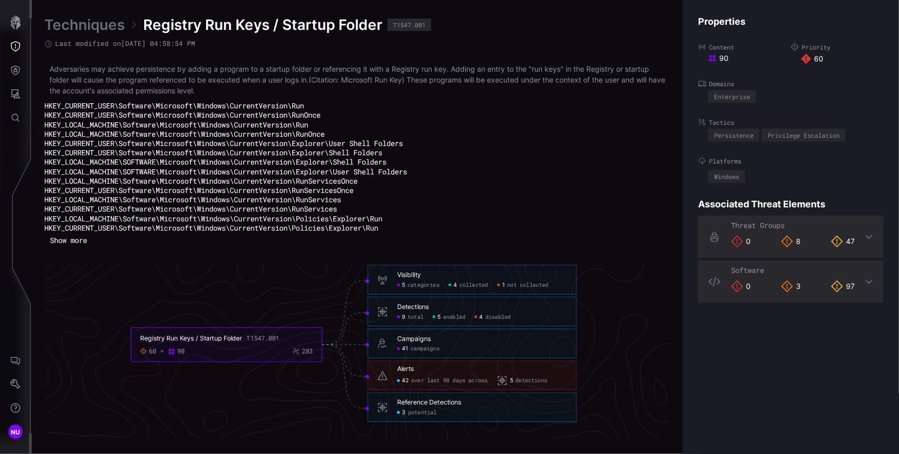
click at [68, 248] on button "Show more" at bounding box center [68, 239] width 48 height 15
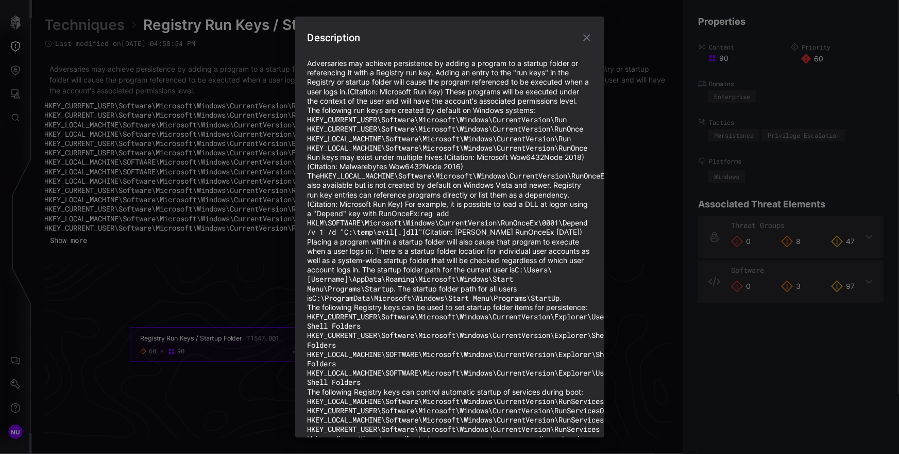
click at [371, 106] on p "Adversaries may achieve persistence by adding a program to a startup folder or …" at bounding box center [450, 82] width 285 height 47
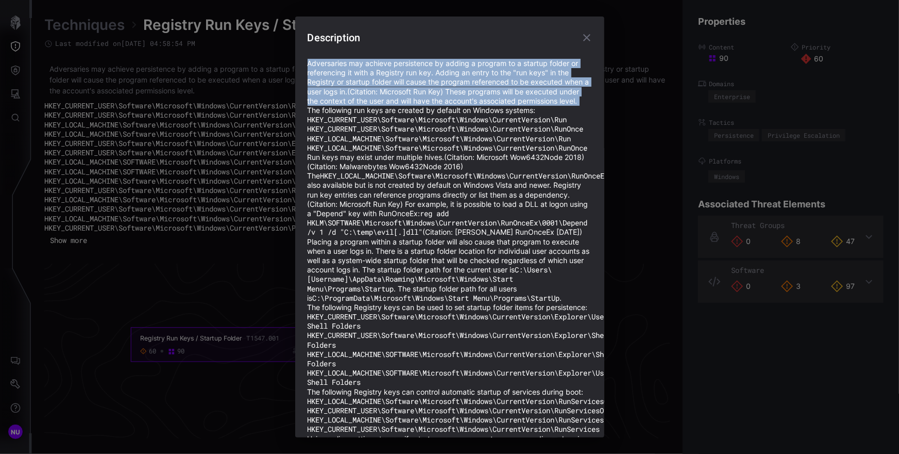
click at [371, 106] on p "Adversaries may achieve persistence by adding a program to a startup folder or …" at bounding box center [450, 82] width 285 height 47
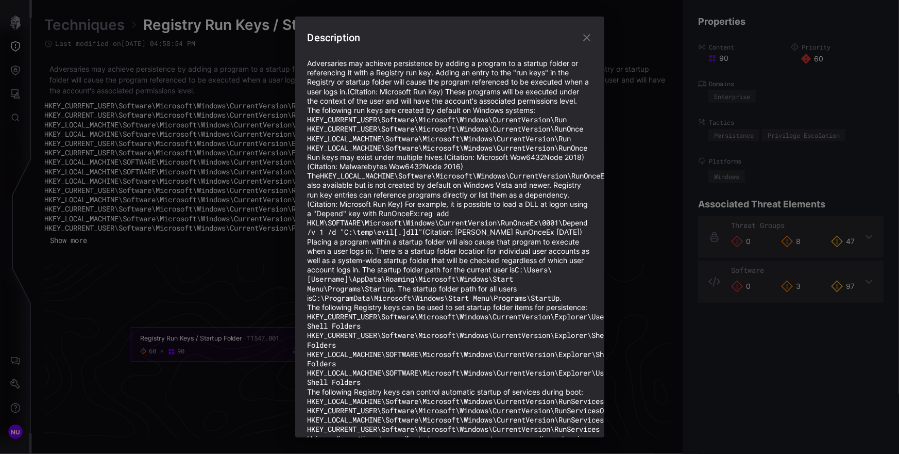
click at [310, 124] on code "HKEY_CURRENT_USER\Software\Microsoft\Windows\CurrentVersion\Run" at bounding box center [438, 119] width 260 height 10
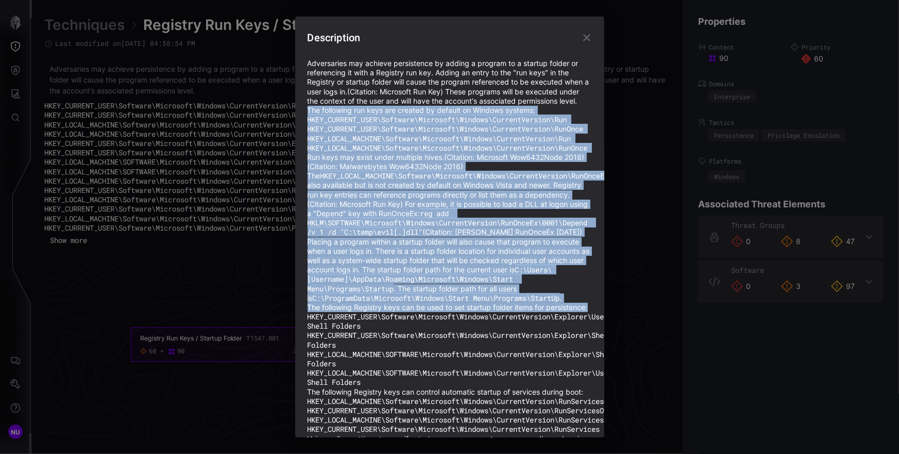
drag, startPoint x: 308, startPoint y: 120, endPoint x: 581, endPoint y: 331, distance: 344.7
click at [581, 331] on div "Adversaries may achieve persistence by adding a program to a startup folder or …" at bounding box center [450, 326] width 285 height 535
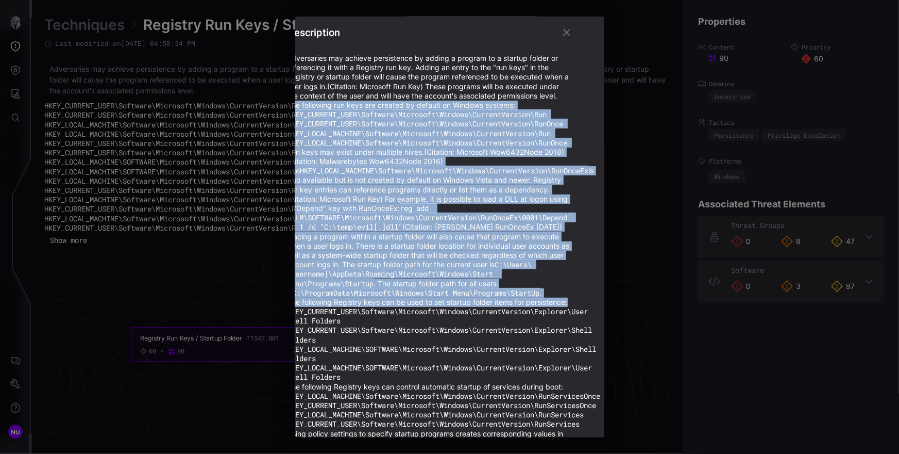
scroll to position [5, 0]
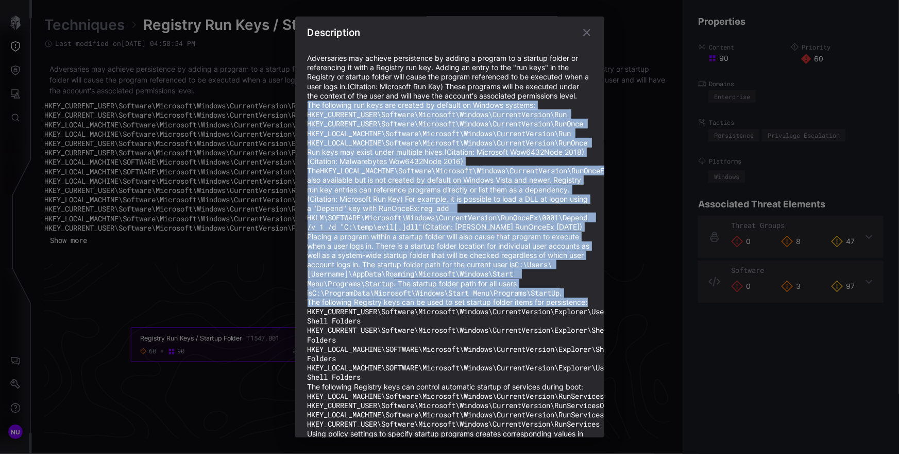
click at [446, 307] on p "The following Registry keys can be used to set startup folder items for persist…" at bounding box center [450, 301] width 285 height 9
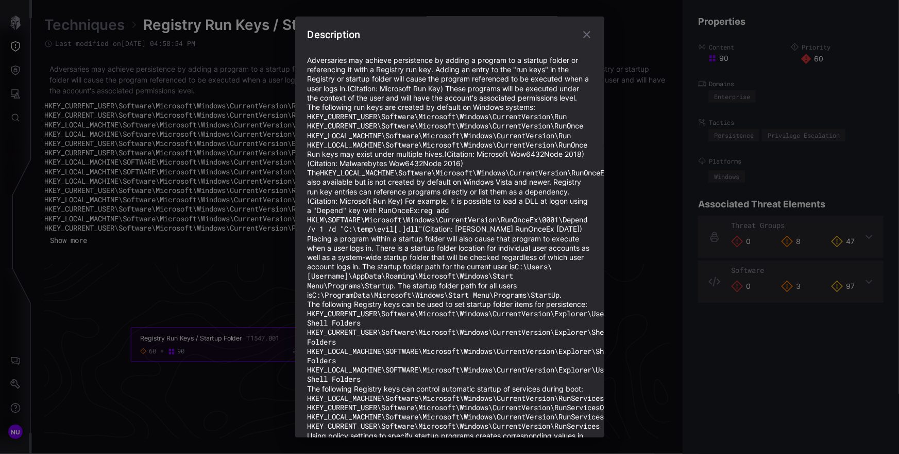
scroll to position [0, 0]
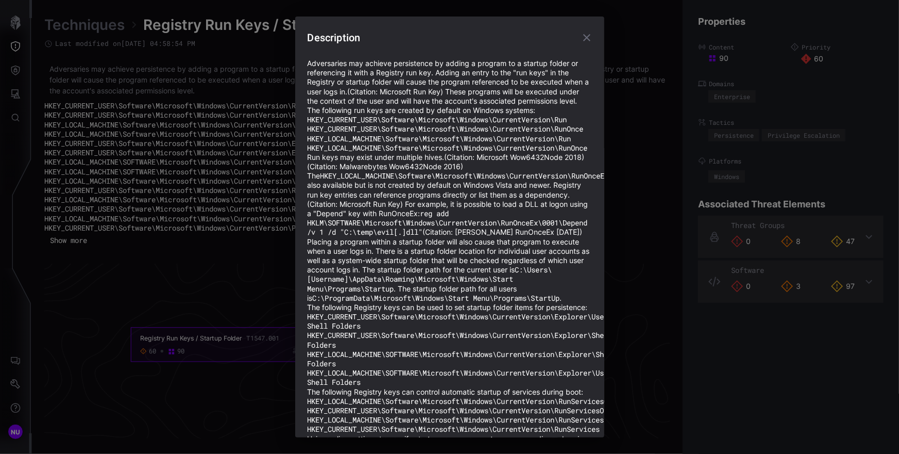
click at [540, 312] on p "The following Registry keys can be used to set startup folder items for persist…" at bounding box center [450, 307] width 285 height 9
click at [370, 106] on p "Adversaries may achieve persistence by adding a program to a startup folder or …" at bounding box center [450, 82] width 285 height 47
click at [371, 106] on p "Adversaries may achieve persistence by adding a program to a startup folder or …" at bounding box center [450, 82] width 285 height 47
drag, startPoint x: 371, startPoint y: 111, endPoint x: 364, endPoint y: 110, distance: 6.3
click at [371, 106] on p "Adversaries may achieve persistence by adding a program to a startup folder or …" at bounding box center [450, 82] width 285 height 47
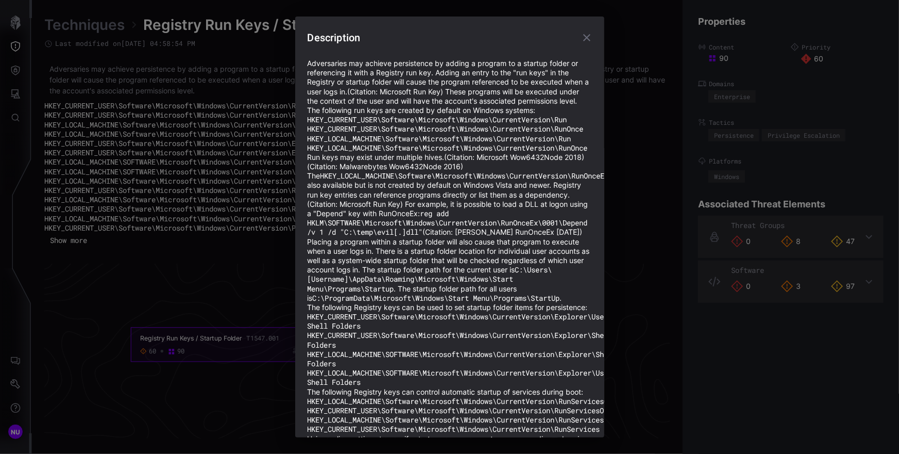
click at [364, 106] on p "Adversaries may achieve persistence by adding a program to a startup folder or …" at bounding box center [450, 82] width 285 height 47
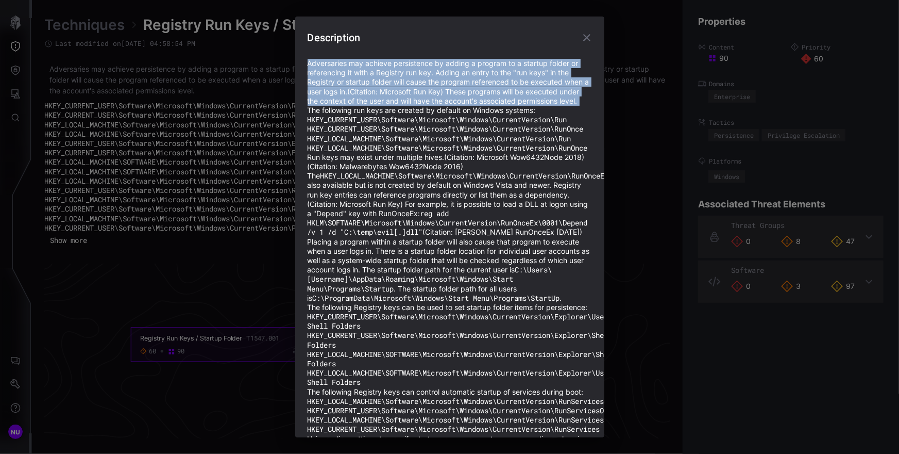
click at [364, 106] on p "Adversaries may achieve persistence by adding a program to a startup folder or …" at bounding box center [450, 82] width 285 height 47
click at [370, 106] on p "Adversaries may achieve persistence by adding a program to a startup folder or …" at bounding box center [450, 82] width 285 height 47
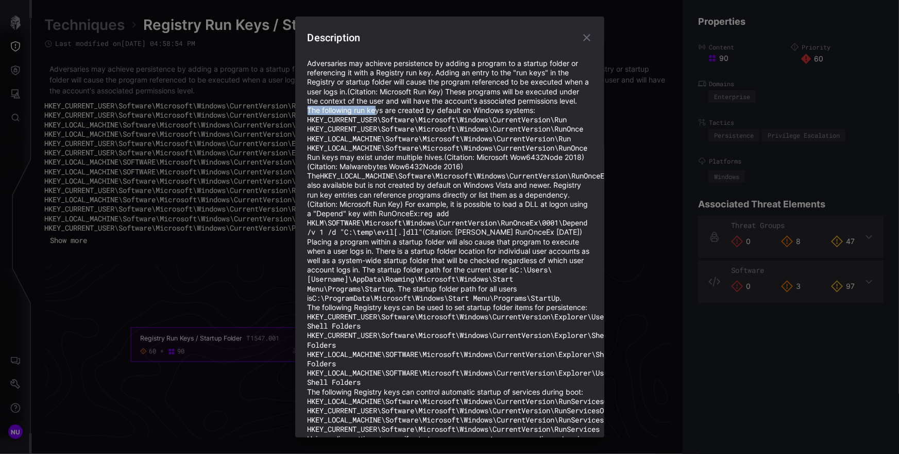
drag, startPoint x: 370, startPoint y: 111, endPoint x: 375, endPoint y: 116, distance: 7.7
click at [375, 116] on div "Adversaries may achieve persistence by adding a program to a startup folder or …" at bounding box center [450, 326] width 285 height 535
click at [375, 106] on p "Adversaries may achieve persistence by adding a program to a startup folder or …" at bounding box center [450, 82] width 285 height 47
click at [374, 106] on p "Adversaries may achieve persistence by adding a program to a startup folder or …" at bounding box center [450, 82] width 285 height 47
click at [376, 106] on p "Adversaries may achieve persistence by adding a program to a startup folder or …" at bounding box center [450, 82] width 285 height 47
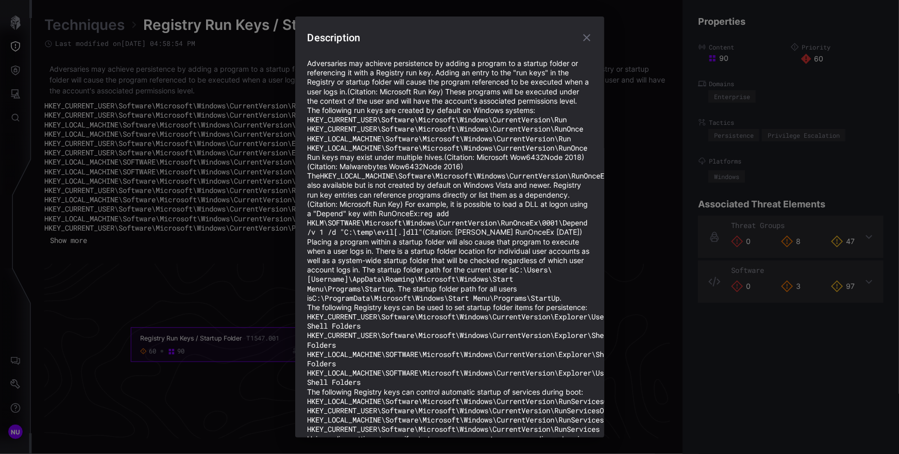
click at [376, 106] on p "Adversaries may achieve persistence by adding a program to a startup folder or …" at bounding box center [450, 82] width 285 height 47
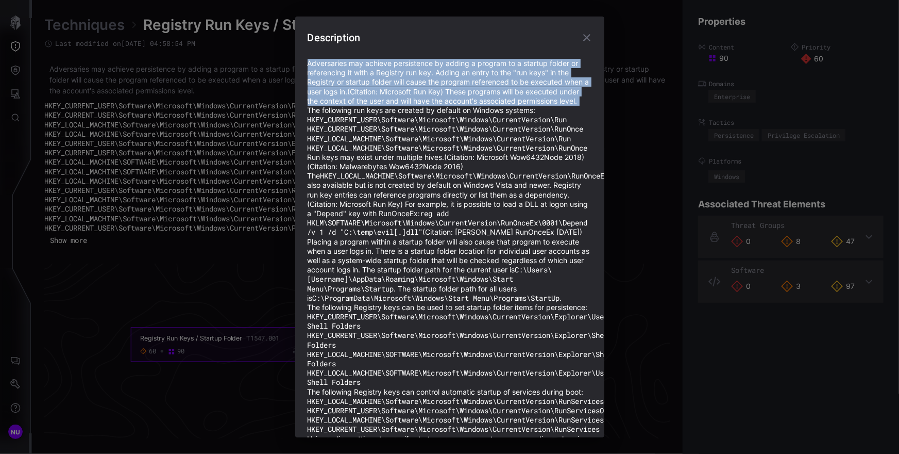
click at [376, 106] on p "Adversaries may achieve persistence by adding a program to a startup folder or …" at bounding box center [450, 82] width 285 height 47
click at [367, 106] on p "Adversaries may achieve persistence by adding a program to a startup folder or …" at bounding box center [450, 82] width 285 height 47
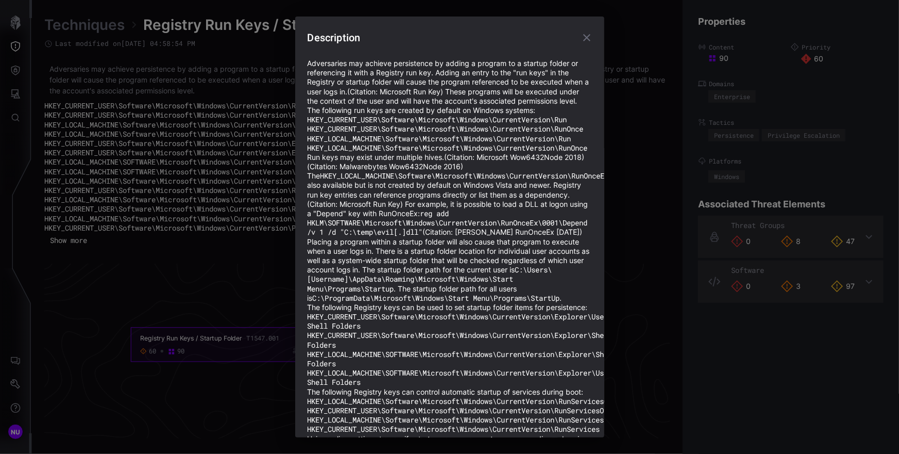
click at [371, 106] on p "Adversaries may achieve persistence by adding a program to a startup folder or …" at bounding box center [450, 82] width 285 height 47
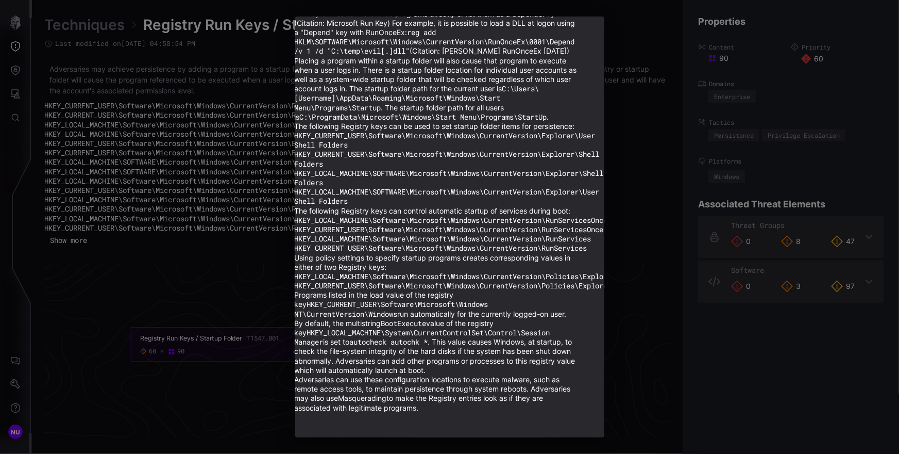
scroll to position [240, 0]
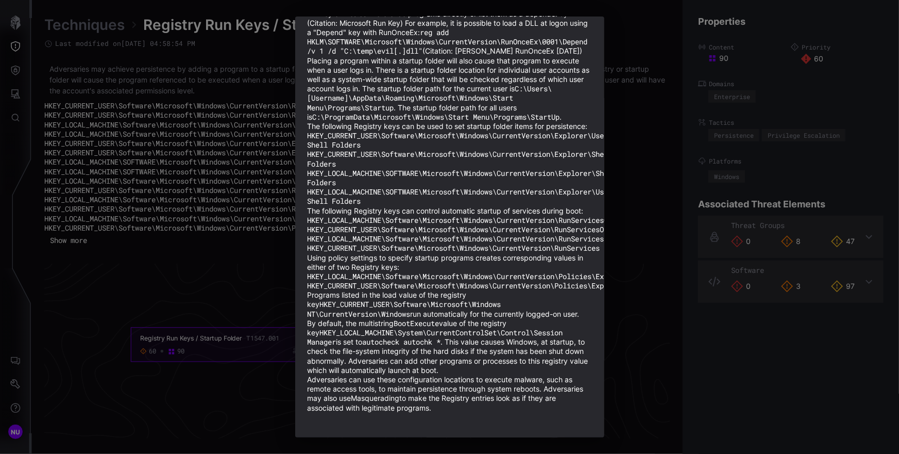
click at [226, 148] on div "Description Adversaries may achieve persistence by adding a program to a startu…" at bounding box center [449, 227] width 899 height 454
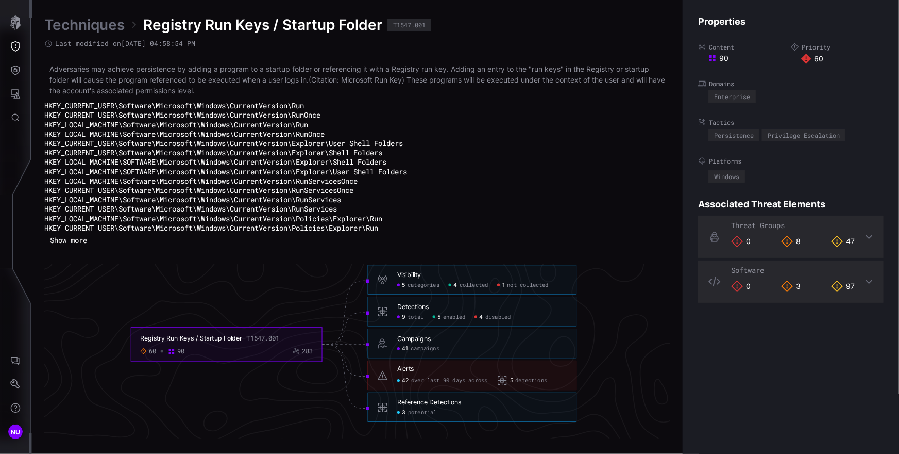
drag, startPoint x: 76, startPoint y: 103, endPoint x: 401, endPoint y: 242, distance: 353.1
click at [401, 242] on div "Adversaries may achieve persistence by adding a program to a startup folder or …" at bounding box center [357, 155] width 626 height 185
click at [405, 239] on div "Adversaries may achieve persistence by adding a program to a startup folder or …" at bounding box center [357, 155] width 626 height 185
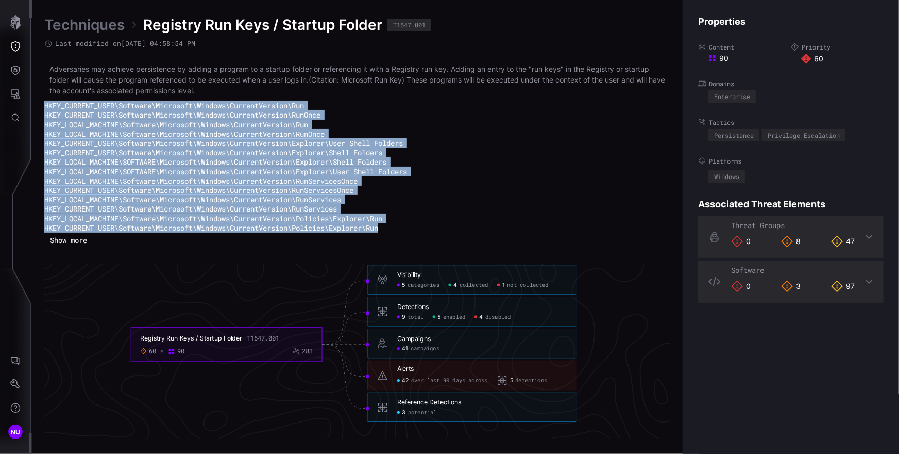
drag, startPoint x: 406, startPoint y: 238, endPoint x: 38, endPoint y: 107, distance: 390.5
click at [38, 107] on div "Techniques Registry Run Keys / Startup Folder T1547.001 Last modified on [DATE]…" at bounding box center [465, 227] width 867 height 454
click at [82, 246] on button "Show more" at bounding box center [68, 239] width 48 height 15
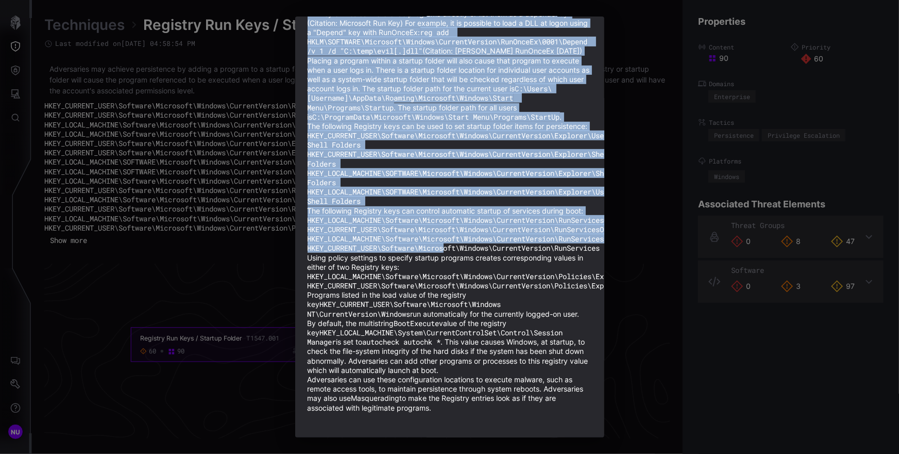
drag, startPoint x: 309, startPoint y: 119, endPoint x: 501, endPoint y: 406, distance: 345.5
click at [501, 406] on form "Adversaries may achieve persistence by adding a program to a startup folder or …" at bounding box center [450, 144] width 285 height 559
copy div "The following run keys are created by default on Windows systems: HKEY_CURRENT_…"
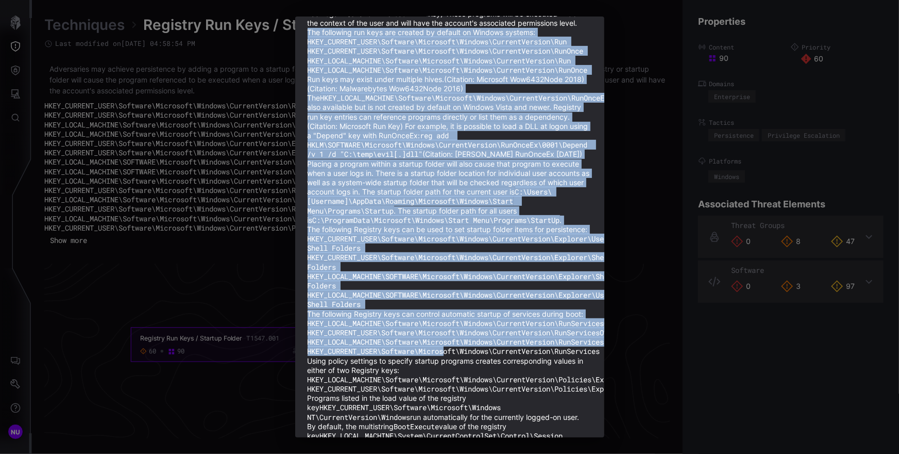
scroll to position [0, 0]
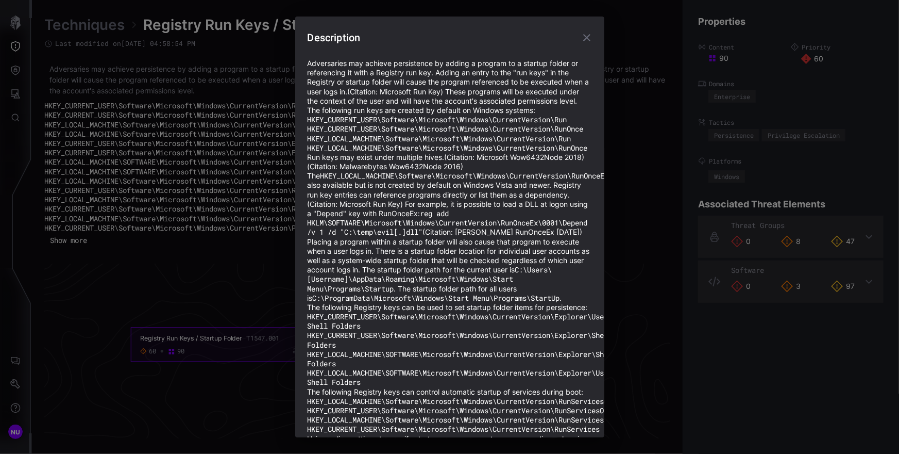
click at [323, 73] on p "Adversaries may achieve persistence by adding a program to a startup folder or …" at bounding box center [450, 82] width 285 height 47
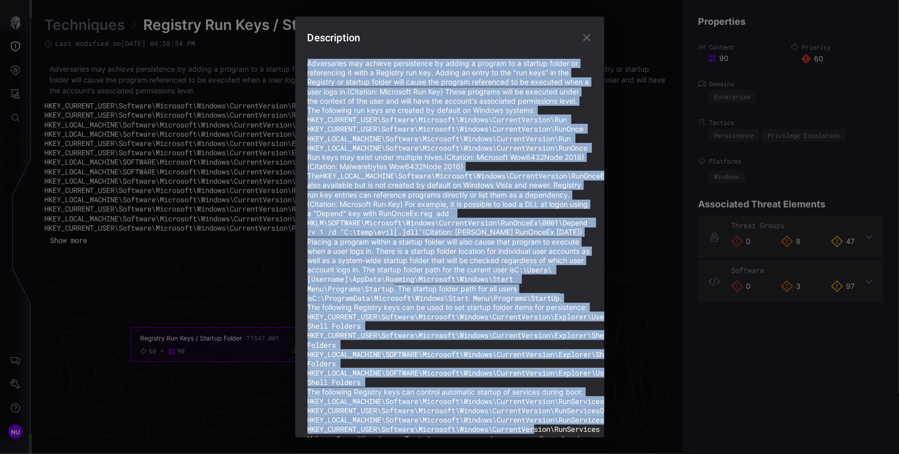
scroll to position [240, 0]
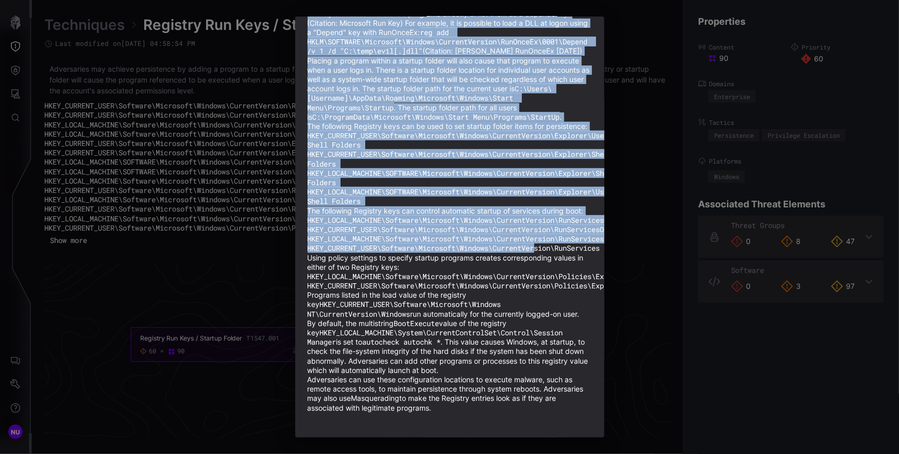
drag, startPoint x: 309, startPoint y: 62, endPoint x: 563, endPoint y: 453, distance: 466.5
click at [563, 453] on div "Description Adversaries may achieve persistence by adding a program to a startu…" at bounding box center [449, 227] width 899 height 454
copy div "Adversaries may achieve persistence by adding a program to a startup folder or …"
click at [709, 313] on div "Description Adversaries may achieve persistence by adding a program to a startu…" at bounding box center [449, 227] width 899 height 454
